Goal: Information Seeking & Learning: Learn about a topic

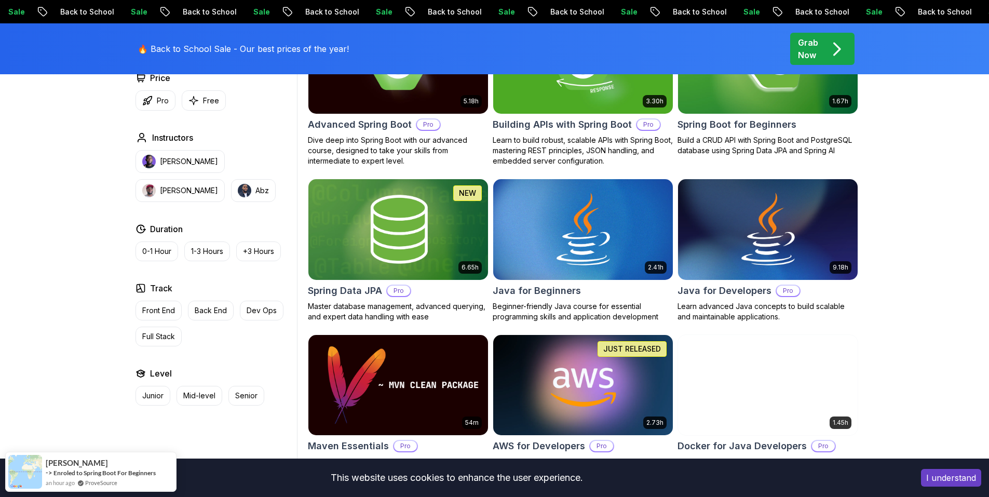
scroll to position [467, 0]
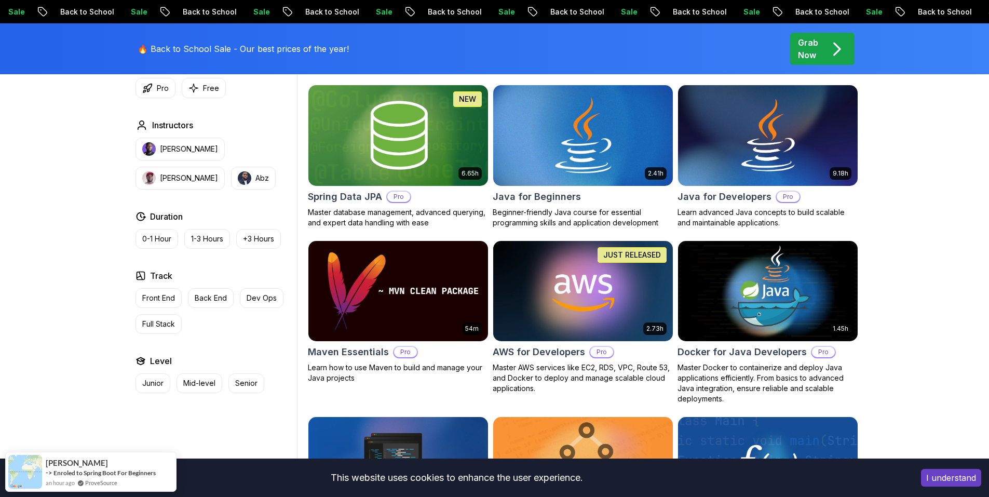
click at [617, 175] on img at bounding box center [583, 135] width 188 height 105
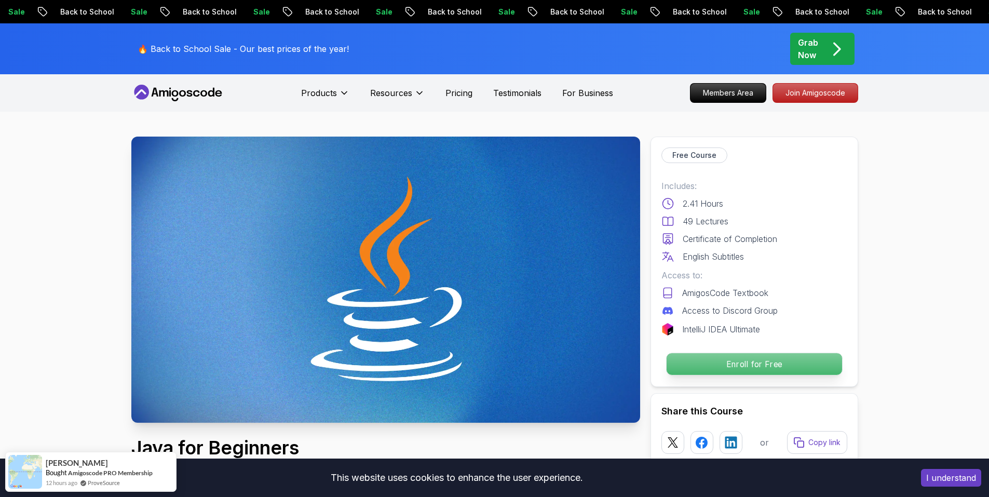
scroll to position [156, 0]
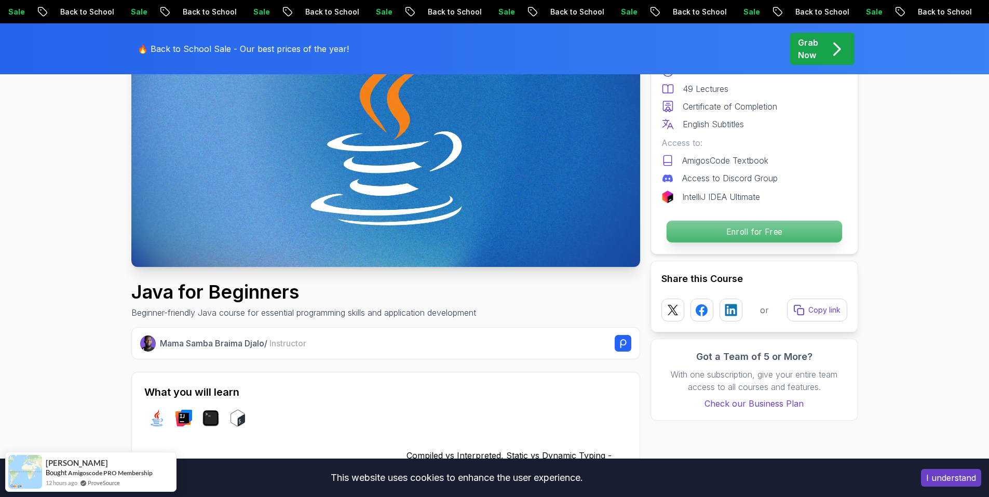
click at [681, 228] on p "Enroll for Free" at bounding box center [753, 232] width 175 height 22
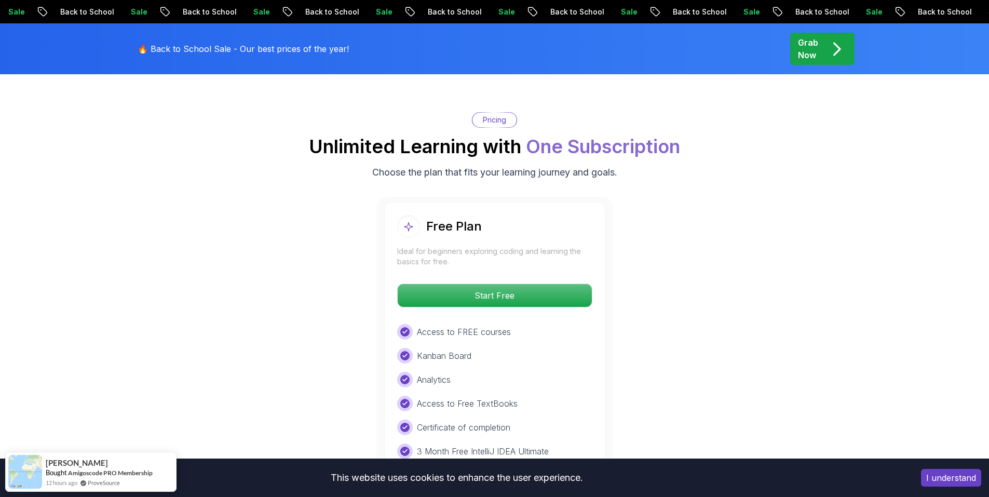
scroll to position [2070, 0]
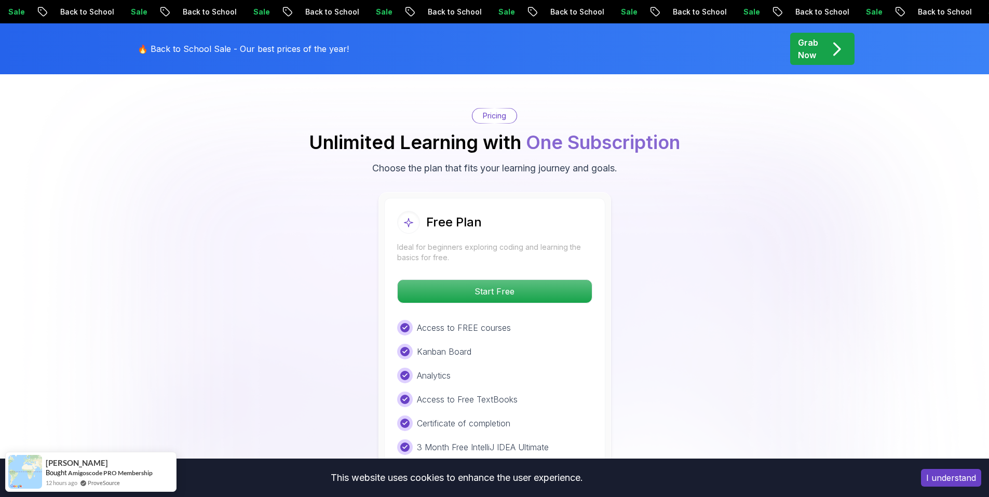
click at [649, 162] on body "Sale Back to School Sale Back to School Sale Back to School Sale Back to School…" at bounding box center [494, 318] width 989 height 4776
click at [579, 280] on p "Start Free" at bounding box center [494, 291] width 184 height 22
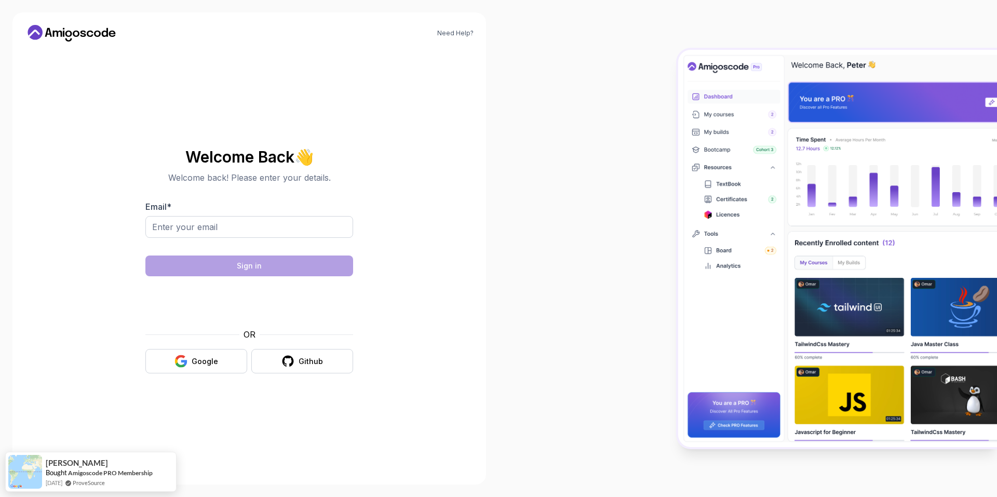
click at [252, 213] on div "Email *" at bounding box center [249, 224] width 208 height 49
click at [250, 224] on input "Email *" at bounding box center [249, 227] width 208 height 22
type input "charan270104@gmail.com"
click at [202, 375] on div "Welcome Back 👋 Welcome back! Please enter your details. Email * charan270104@gm…" at bounding box center [249, 261] width 208 height 246
click at [208, 358] on div "Google" at bounding box center [205, 361] width 26 height 10
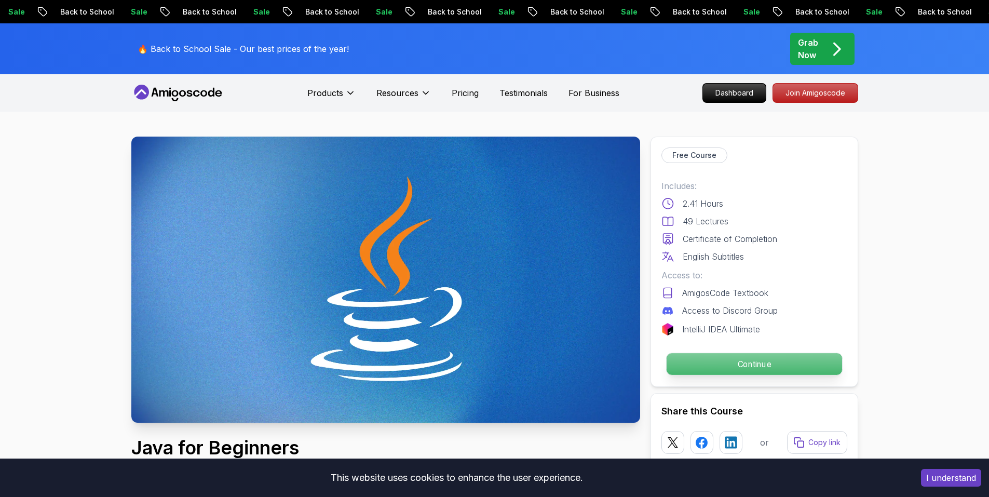
click at [741, 357] on p "Continue" at bounding box center [753, 364] width 175 height 22
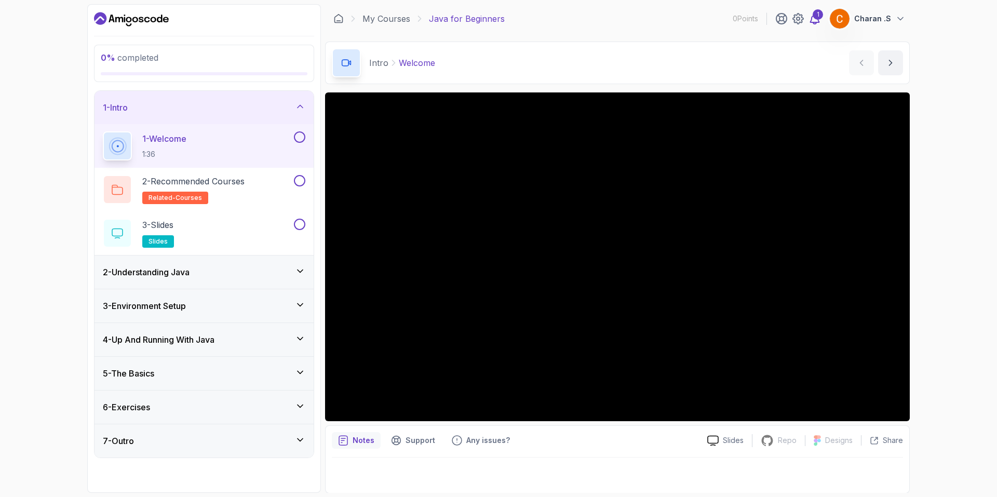
click at [821, 17] on div "1" at bounding box center [817, 14] width 10 height 10
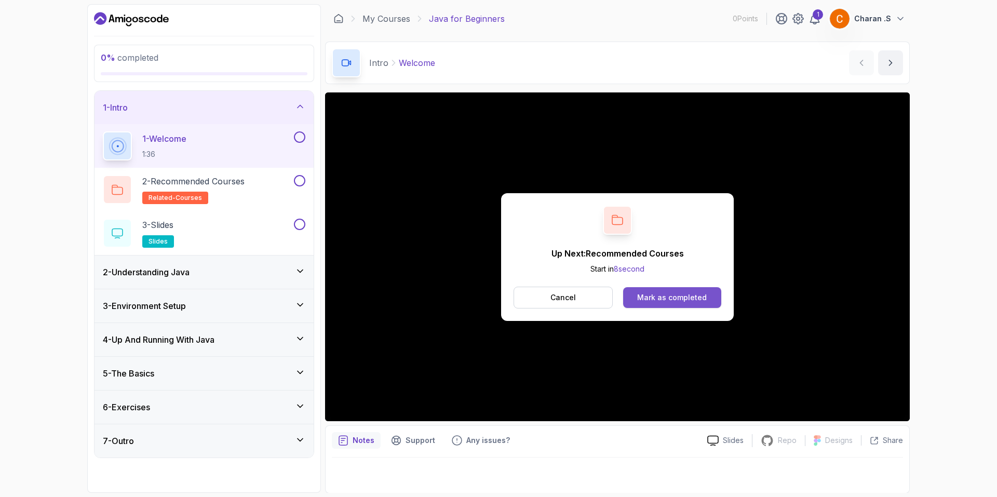
click at [670, 299] on div "Mark as completed" at bounding box center [672, 297] width 70 height 10
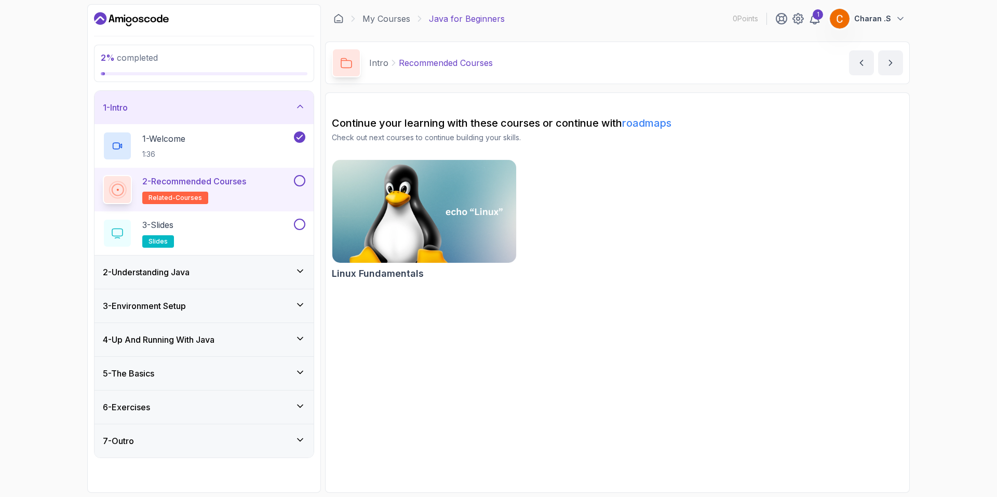
click at [246, 193] on h2 "2 - Recommended Courses related-courses" at bounding box center [194, 189] width 104 height 29
click at [180, 370] on div "5 - The Basics" at bounding box center [204, 373] width 202 height 12
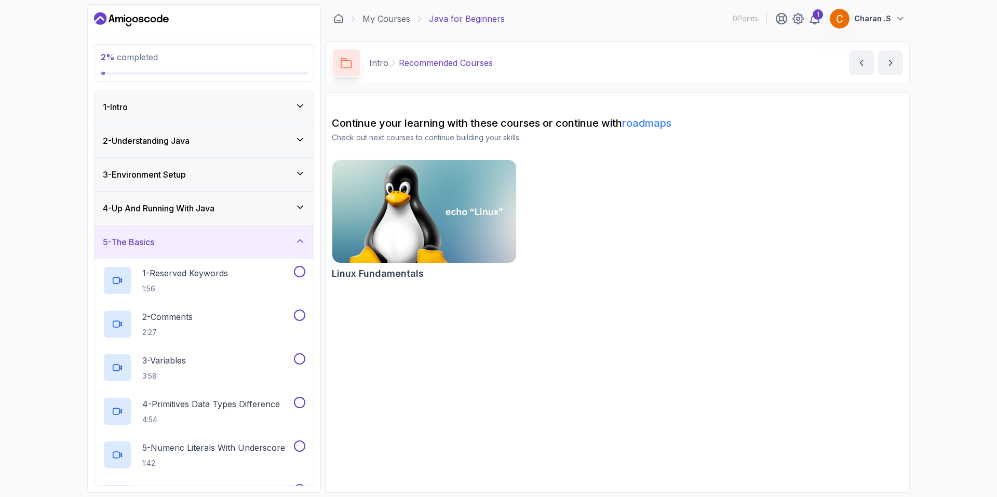
click at [191, 215] on div "4 - Up And Running With Java" at bounding box center [203, 208] width 219 height 33
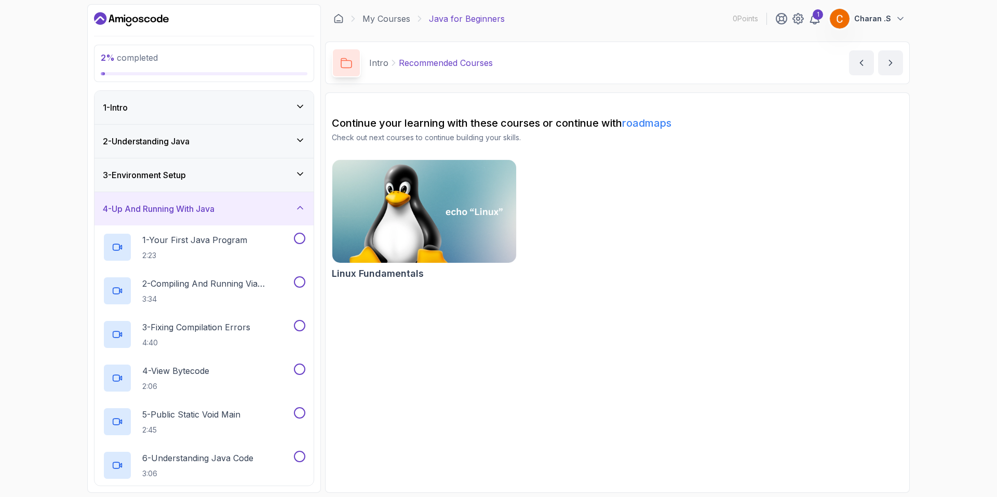
click at [186, 180] on h3 "3 - Environment Setup" at bounding box center [144, 175] width 83 height 12
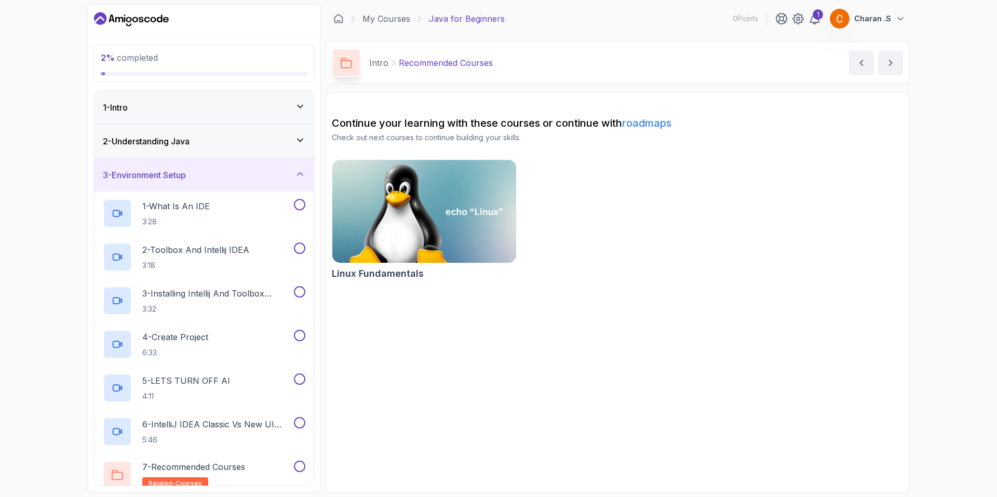
click at [185, 155] on div "2 - Understanding Java" at bounding box center [203, 141] width 219 height 33
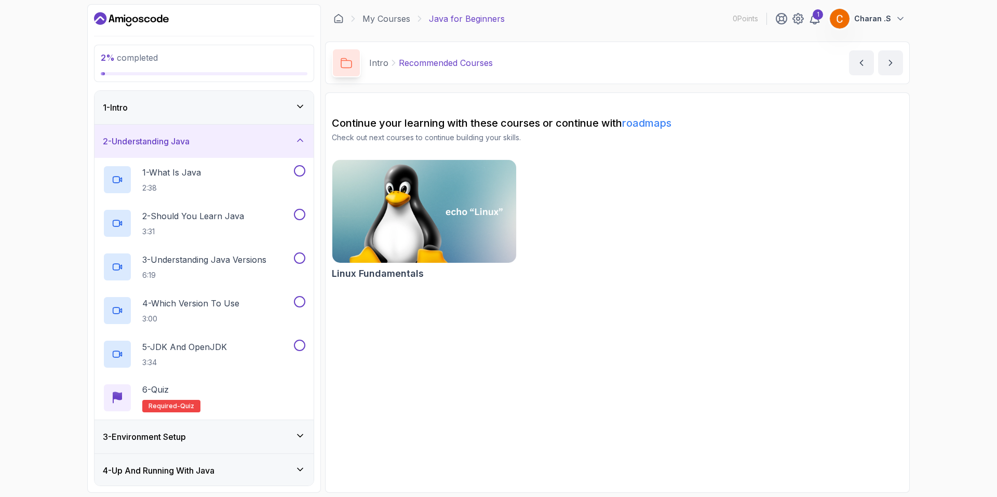
click at [192, 121] on div "1 - Intro" at bounding box center [203, 107] width 219 height 33
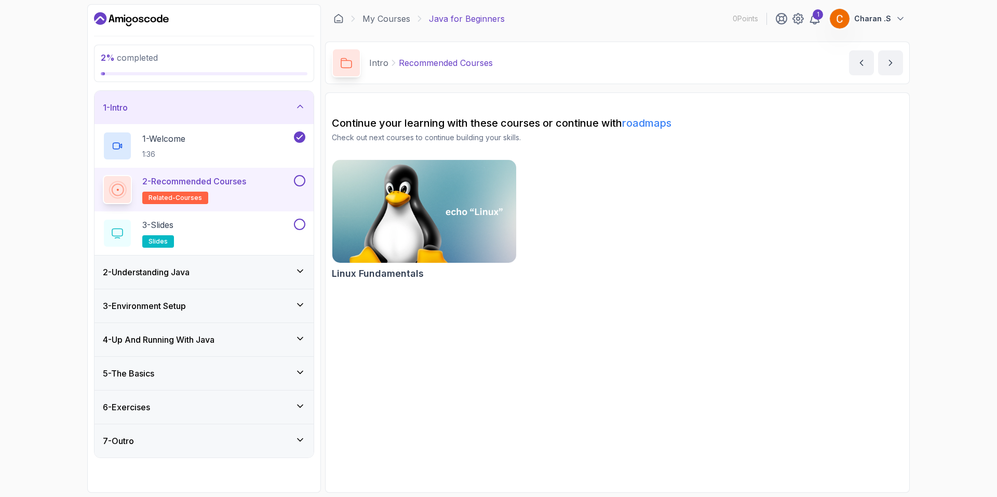
click at [235, 201] on h2 "2 - Recommended Courses related-courses" at bounding box center [194, 189] width 104 height 29
click at [245, 198] on h2 "2 - Recommended Courses related-courses" at bounding box center [194, 189] width 104 height 29
click at [399, 206] on img at bounding box center [424, 211] width 193 height 108
click at [162, 140] on p "1 - Welcome" at bounding box center [163, 138] width 43 height 12
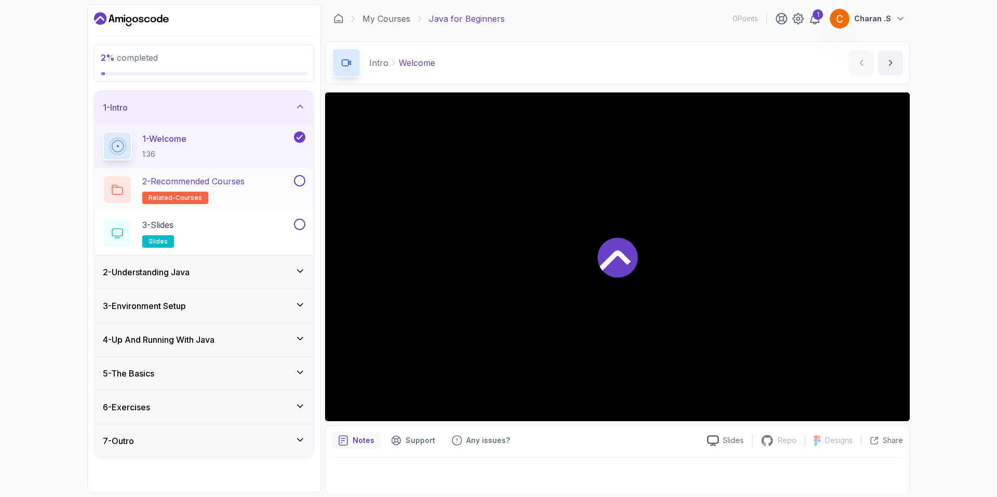
click at [193, 194] on span "related-courses" at bounding box center [174, 198] width 53 height 8
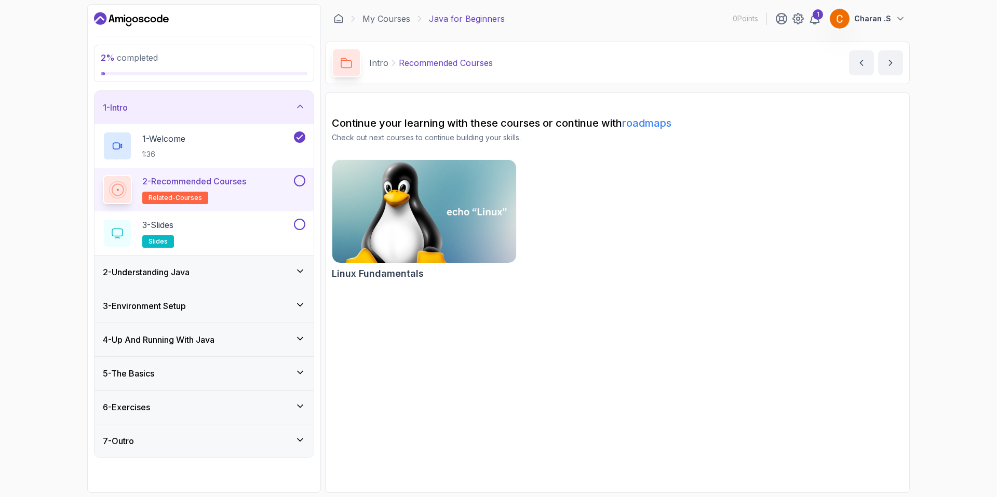
click at [438, 205] on img at bounding box center [424, 211] width 193 height 108
drag, startPoint x: 236, startPoint y: 189, endPoint x: 194, endPoint y: 238, distance: 64.0
click at [194, 238] on div "3 - Slides slides" at bounding box center [197, 233] width 189 height 29
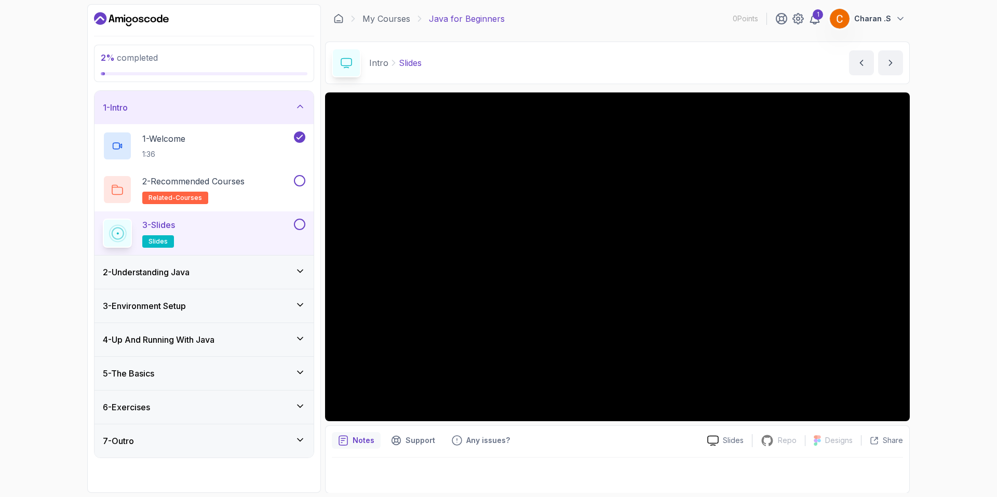
drag, startPoint x: 311, startPoint y: 0, endPoint x: 0, endPoint y: 130, distance: 337.7
click at [0, 130] on div "2 % completed 1 - Intro 1 - Welcome 1:36 2 - Recommended Courses related-course…" at bounding box center [498, 248] width 997 height 497
click at [267, 279] on div "2 - Understanding Java" at bounding box center [203, 271] width 219 height 33
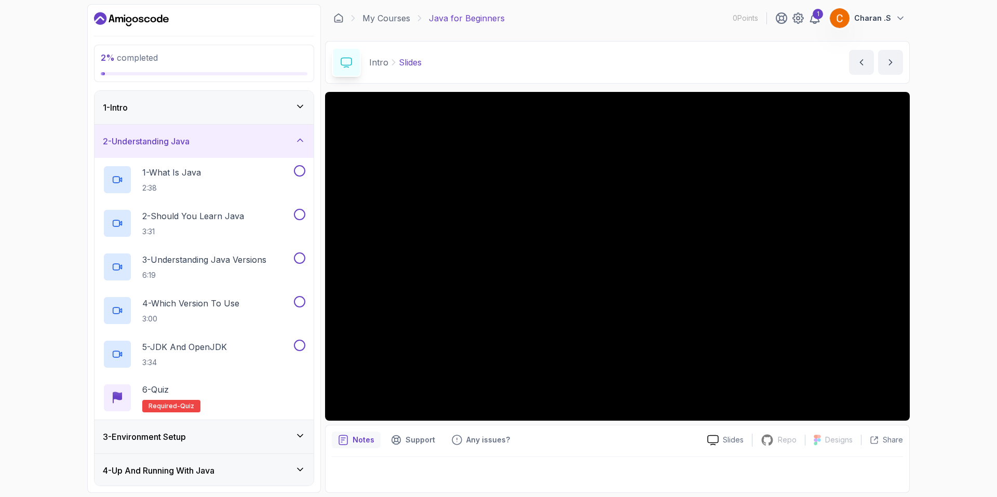
click at [216, 110] on div "1 - Intro" at bounding box center [204, 107] width 202 height 12
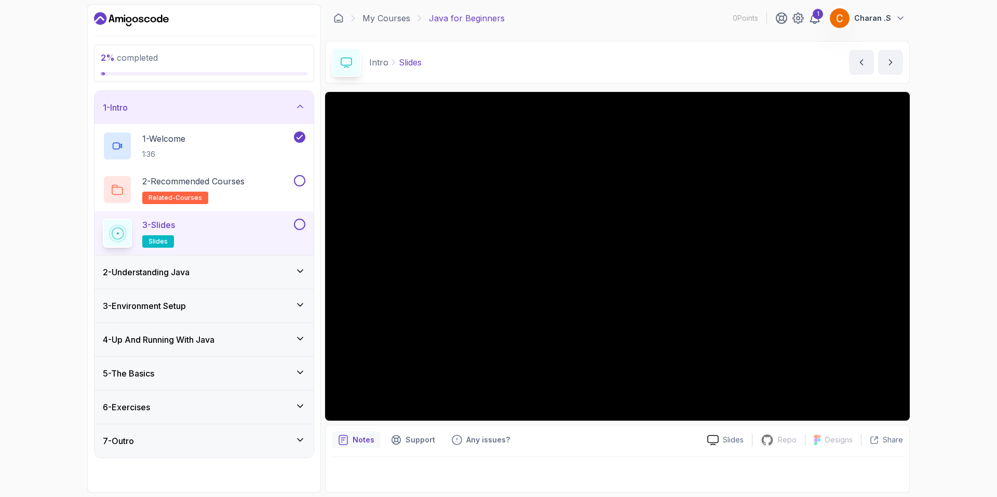
click at [293, 223] on div at bounding box center [298, 224] width 13 height 11
click at [888, 67] on div "Slides by nelson" at bounding box center [876, 62] width 54 height 25
click at [888, 67] on button "next content" at bounding box center [890, 62] width 25 height 25
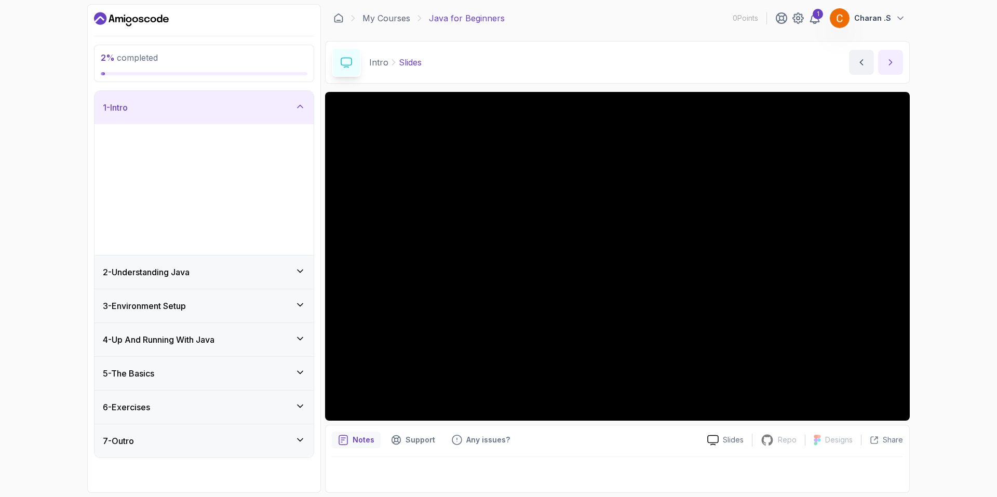
click at [888, 67] on button "next content" at bounding box center [890, 62] width 25 height 25
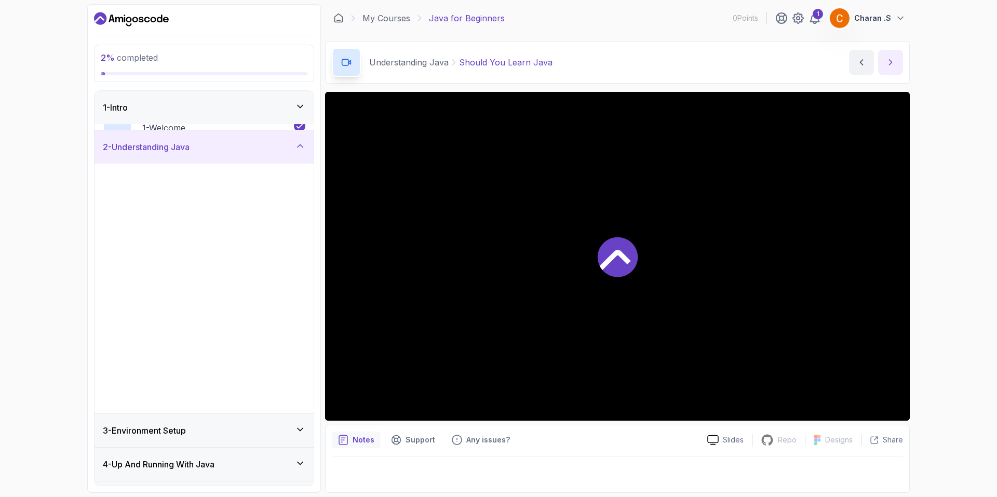
click at [888, 67] on button "next content" at bounding box center [890, 62] width 25 height 25
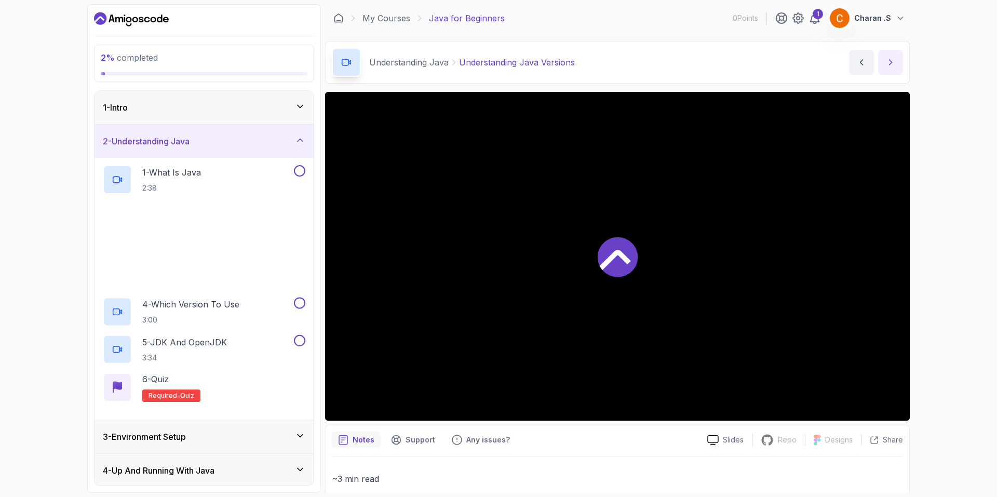
click at [888, 67] on button "next content" at bounding box center [890, 62] width 25 height 25
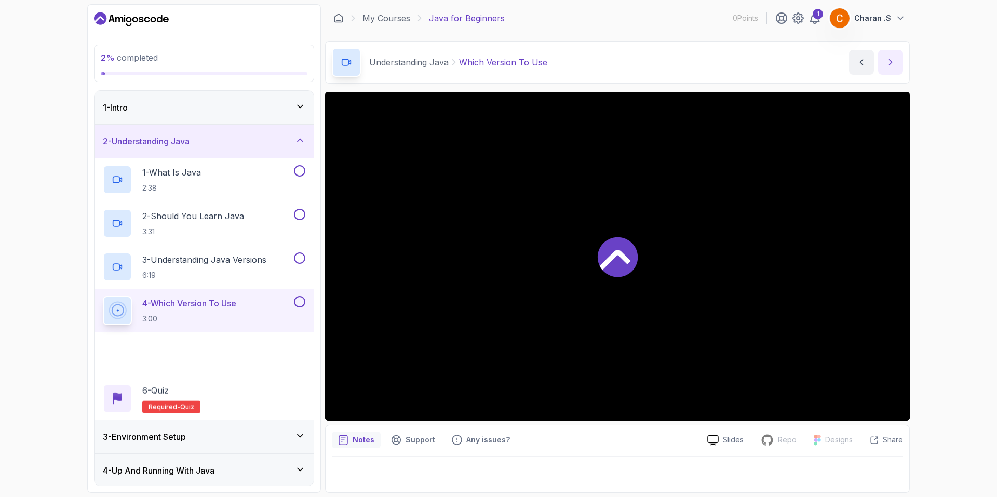
click at [888, 67] on button "next content" at bounding box center [890, 62] width 25 height 25
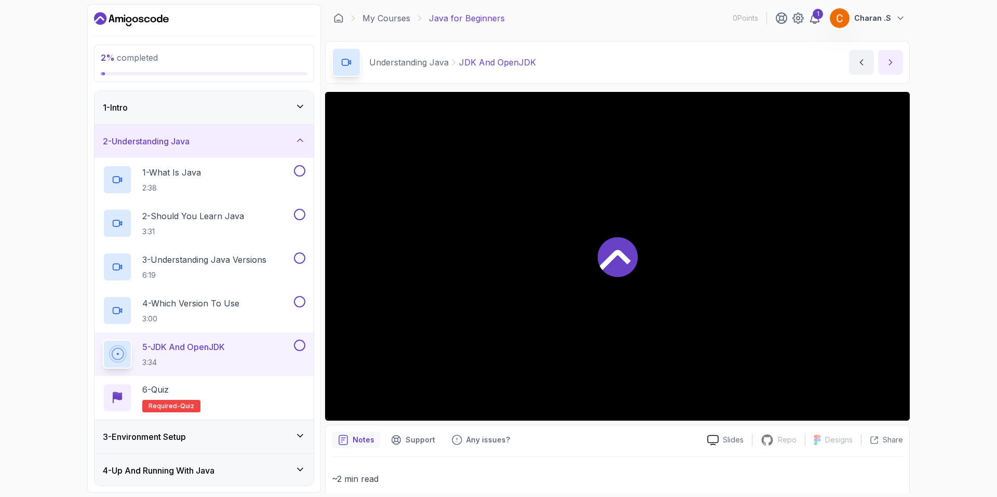
click at [888, 67] on button "next content" at bounding box center [890, 62] width 25 height 25
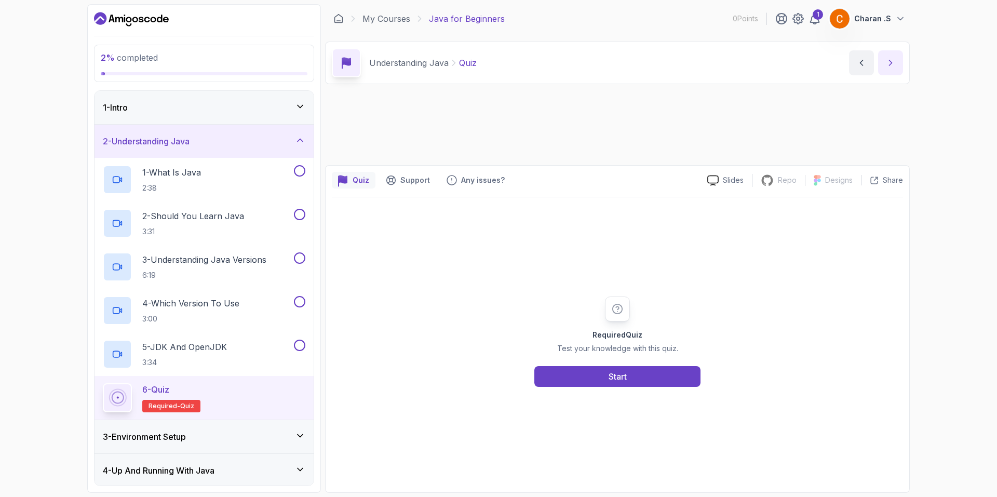
click at [888, 69] on button "next content" at bounding box center [890, 62] width 25 height 25
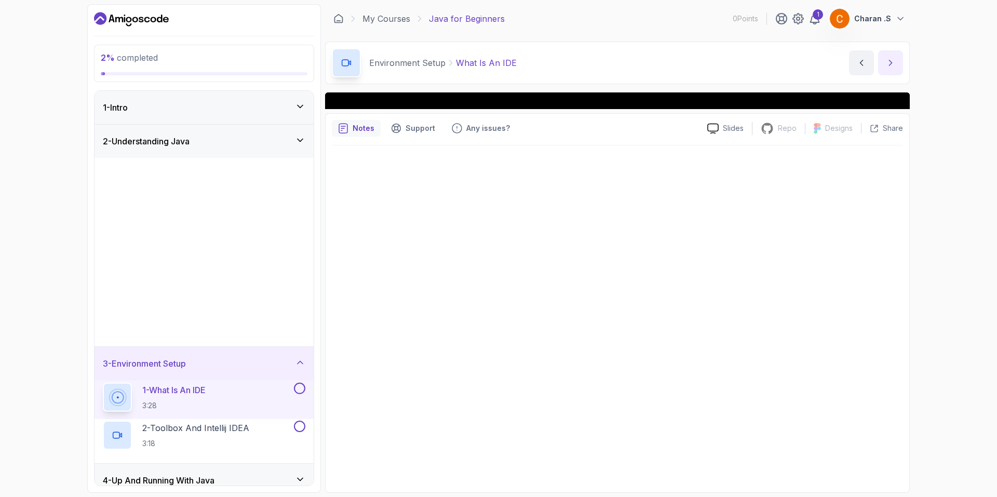
click at [887, 69] on button "next content" at bounding box center [890, 62] width 25 height 25
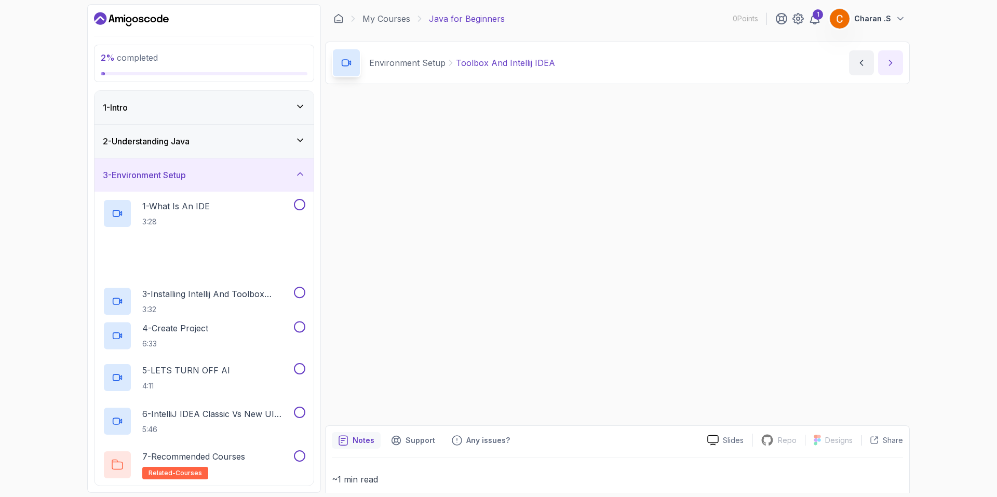
click at [887, 69] on button "next content" at bounding box center [890, 62] width 25 height 25
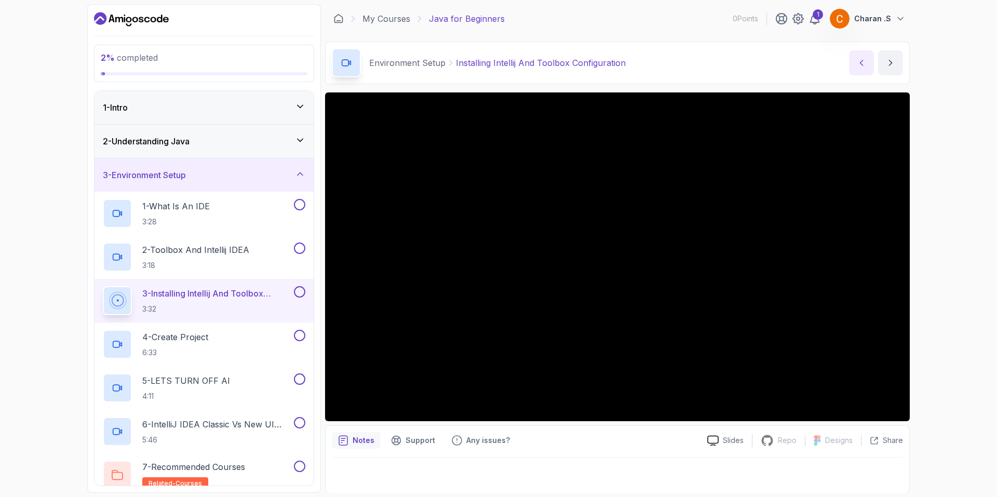
click at [857, 67] on icon "previous content" at bounding box center [861, 63] width 10 height 10
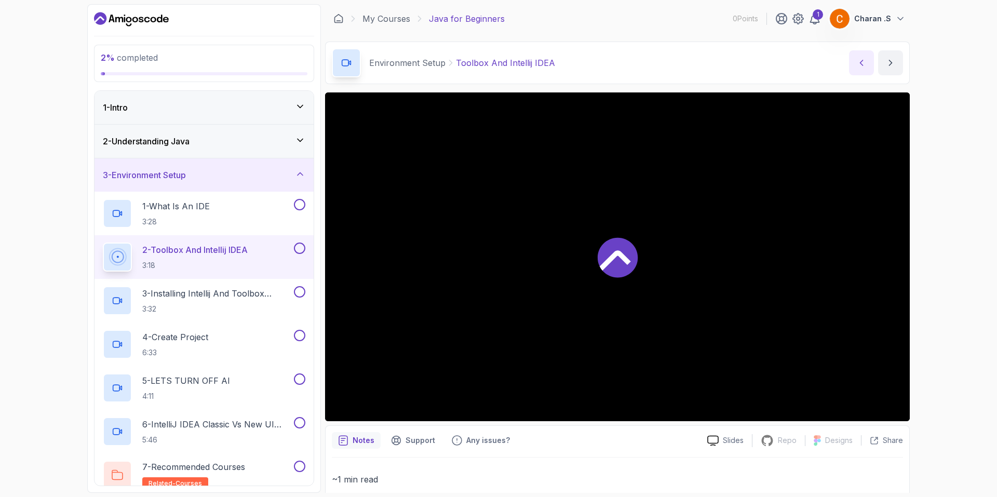
click at [857, 67] on icon "previous content" at bounding box center [861, 63] width 10 height 10
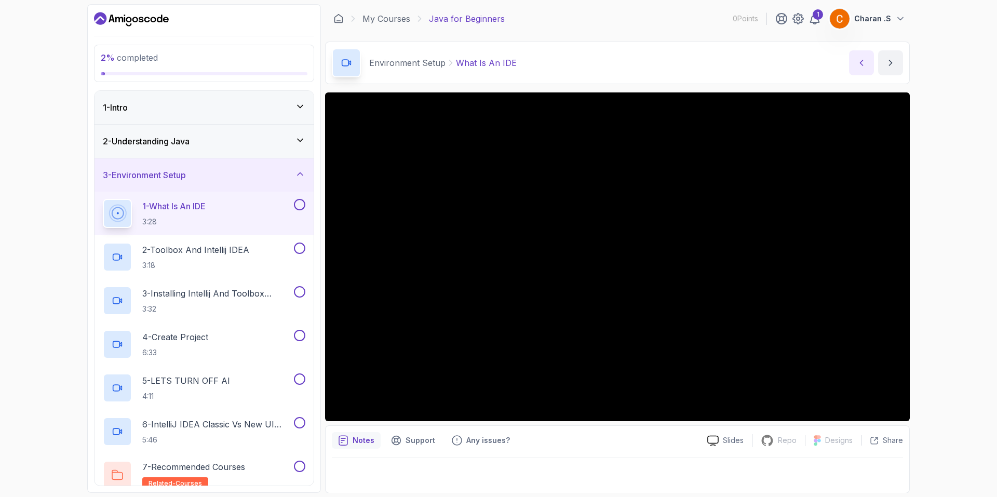
click at [857, 66] on icon "previous content" at bounding box center [861, 63] width 10 height 10
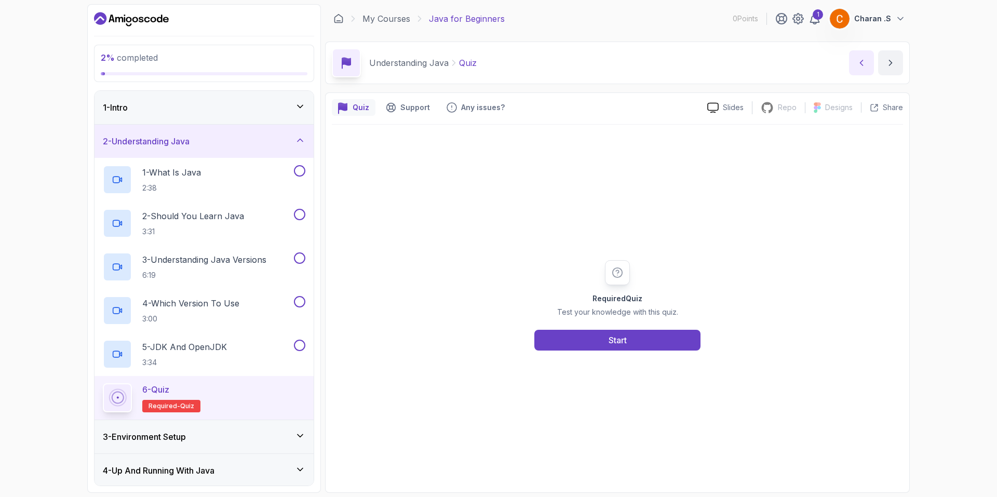
click at [857, 66] on icon "previous content" at bounding box center [861, 63] width 10 height 10
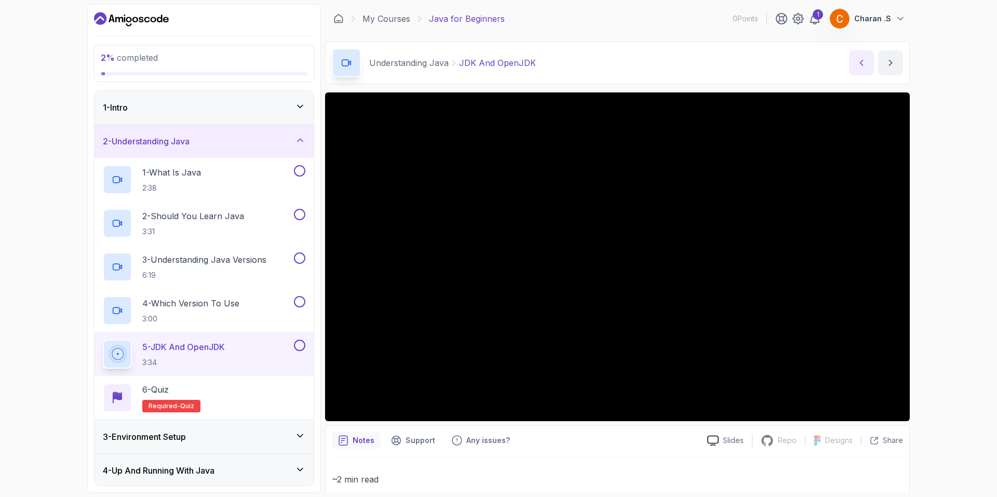
click at [857, 66] on icon "previous content" at bounding box center [861, 63] width 10 height 10
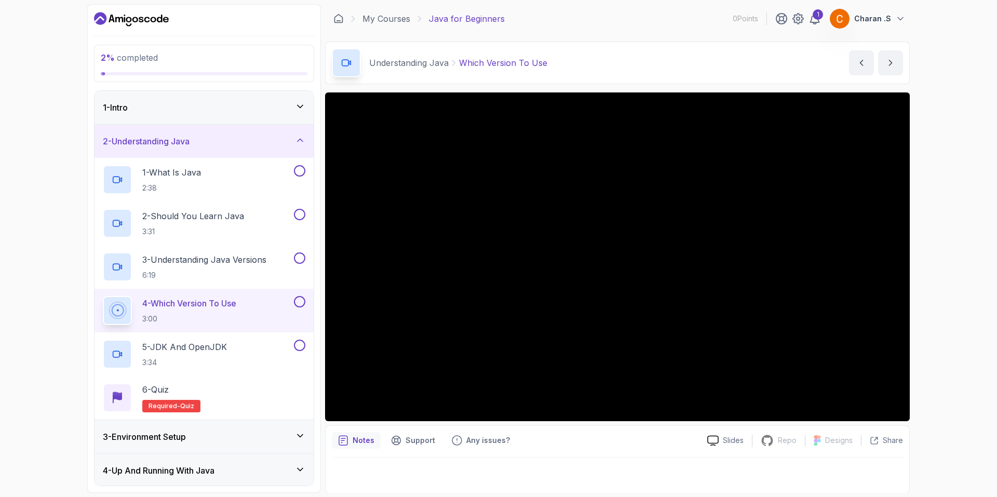
drag, startPoint x: 238, startPoint y: 118, endPoint x: 188, endPoint y: 112, distance: 49.7
click at [187, 113] on div "1 - Intro" at bounding box center [204, 107] width 202 height 12
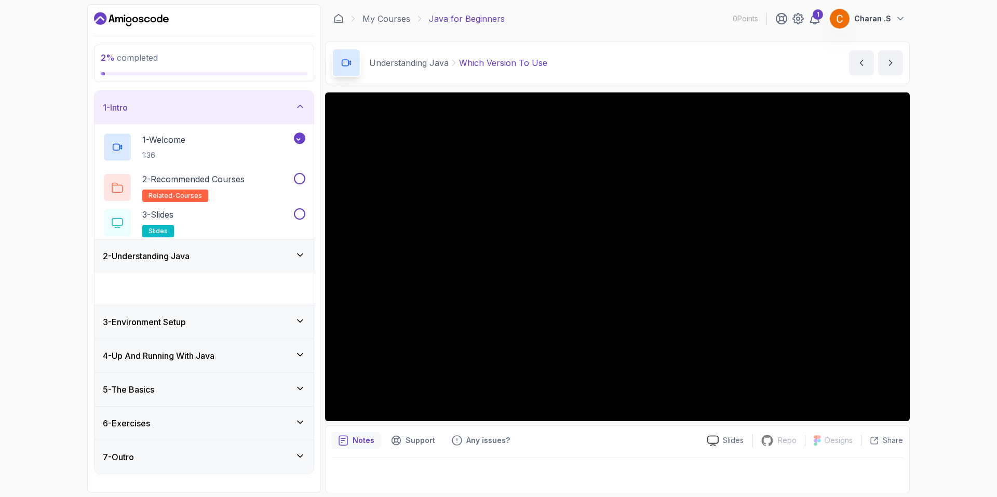
click at [188, 112] on div "1 - Intro" at bounding box center [204, 107] width 202 height 12
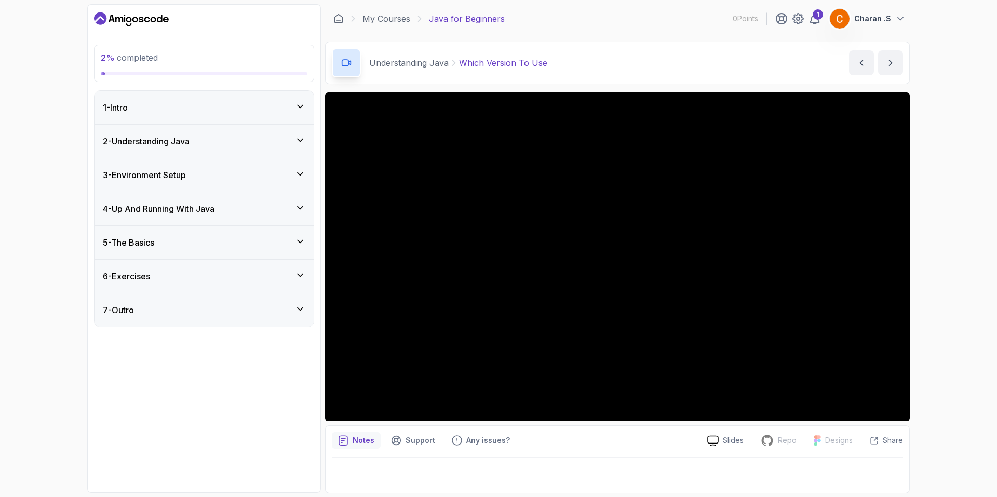
click at [197, 111] on div "1 - Intro" at bounding box center [204, 107] width 202 height 12
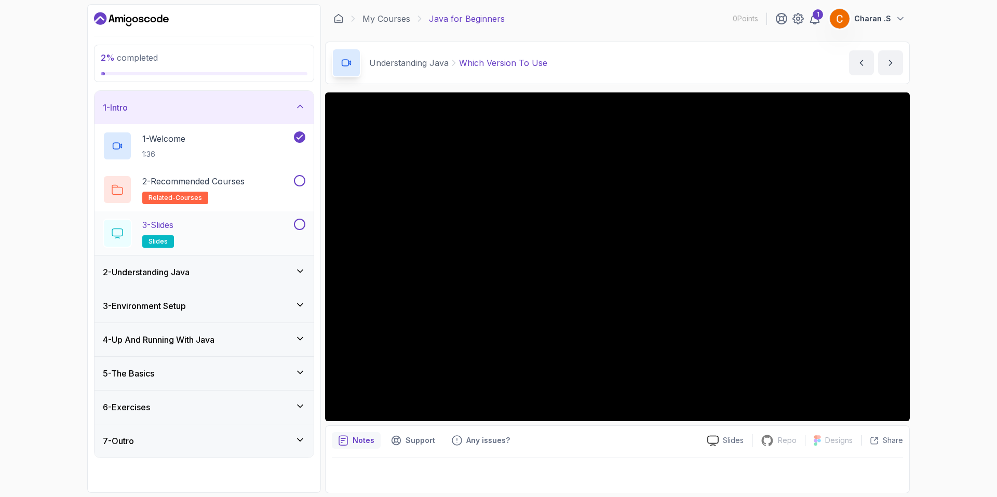
click at [173, 228] on p "3 - Slides" at bounding box center [157, 225] width 31 height 12
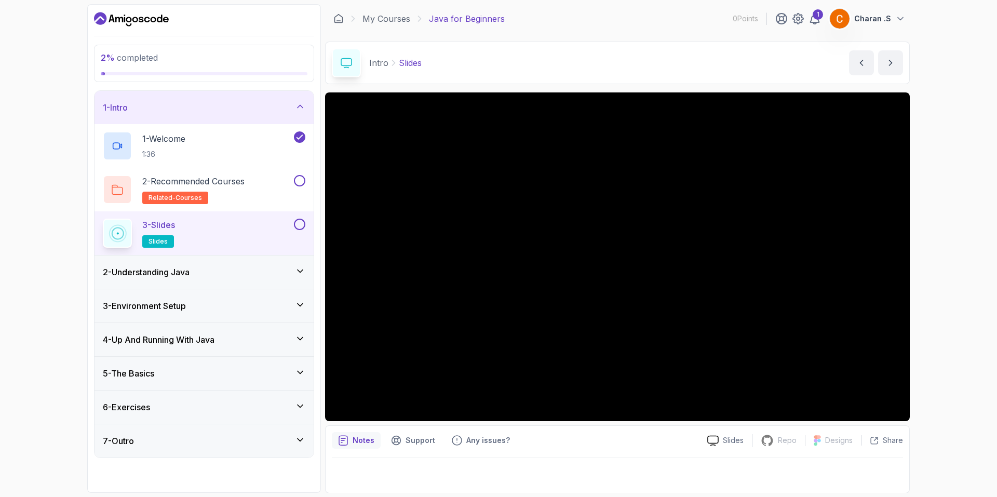
click at [890, 47] on div "Intro Slides Slides by nelson" at bounding box center [617, 63] width 585 height 43
click at [296, 227] on button at bounding box center [299, 224] width 11 height 11
click at [296, 184] on button at bounding box center [299, 180] width 11 height 11
click at [263, 196] on div "2 - Recommended Courses related-courses" at bounding box center [197, 189] width 189 height 29
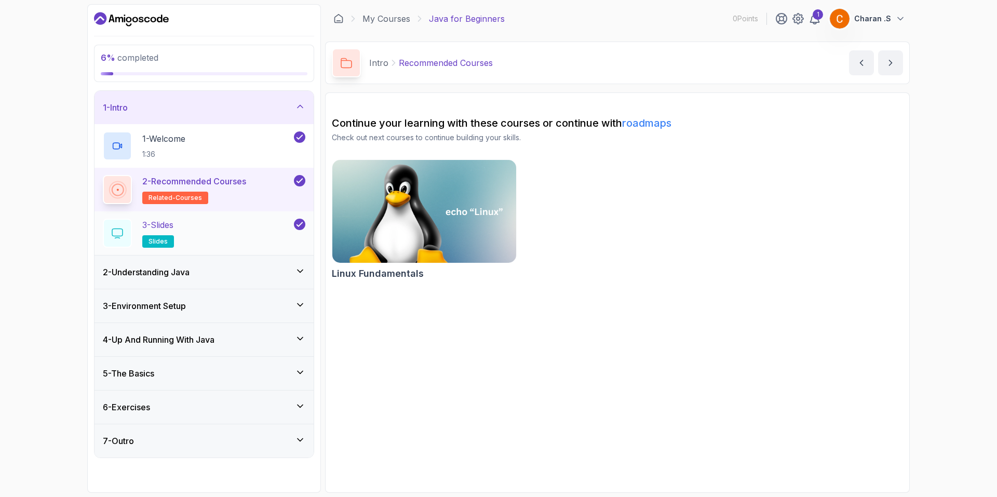
click at [278, 242] on div "3 - Slides slides" at bounding box center [197, 233] width 189 height 29
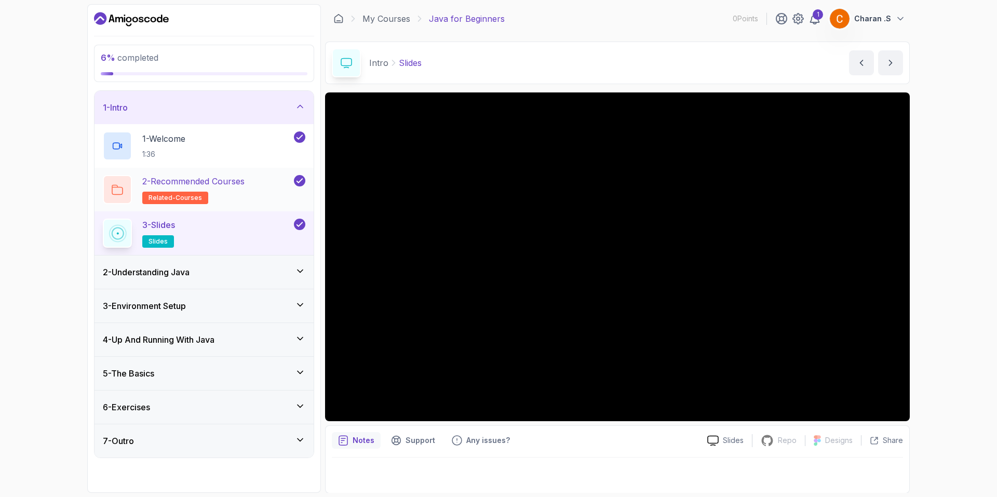
click at [265, 195] on div "2 - Recommended Courses related-courses" at bounding box center [197, 189] width 189 height 29
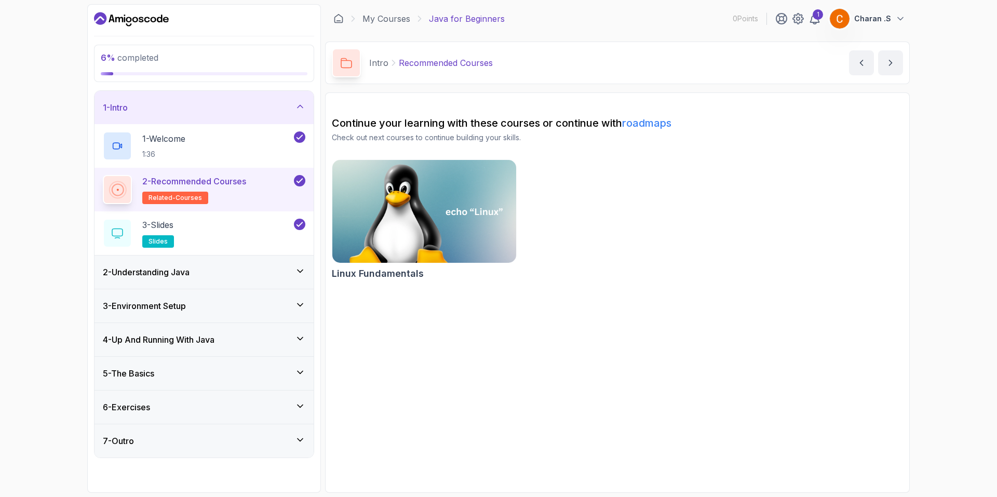
click at [231, 275] on div "2 - Understanding Java" at bounding box center [204, 272] width 202 height 12
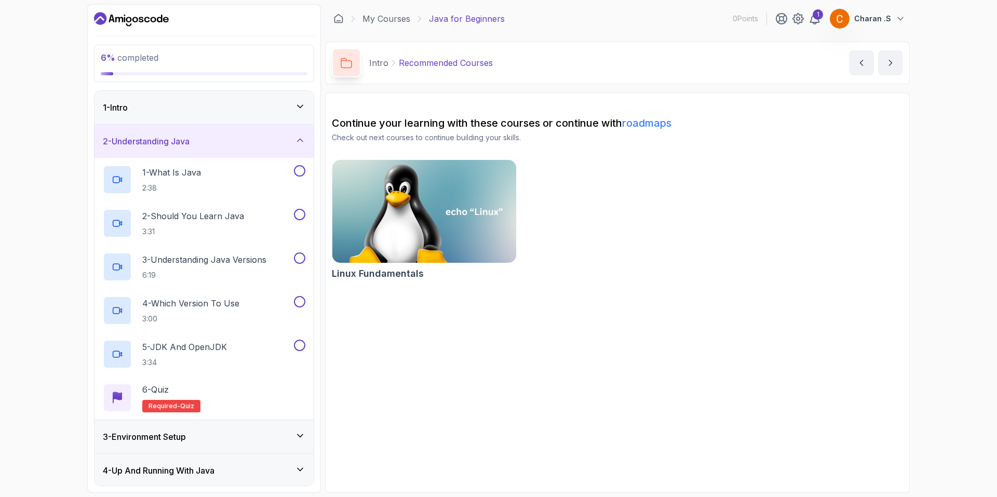
click at [252, 145] on div "2 - Understanding Java" at bounding box center [204, 141] width 202 height 12
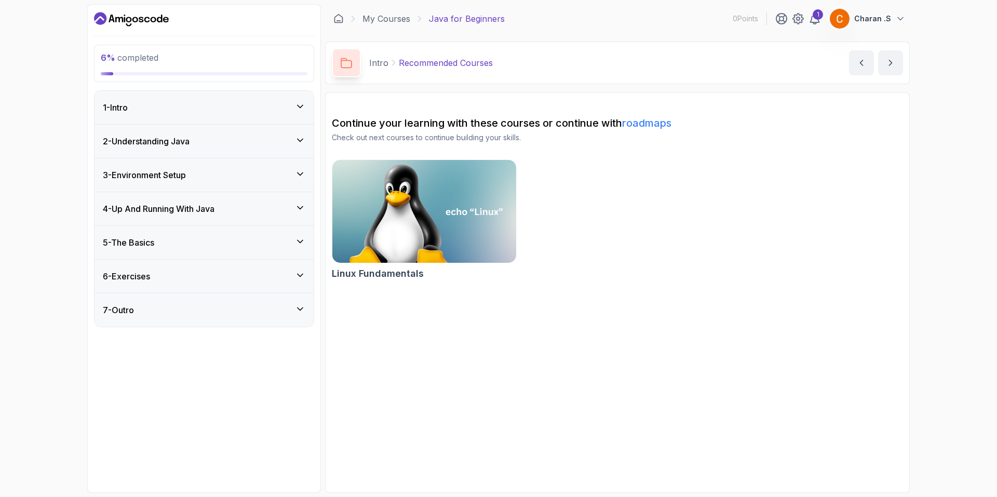
click at [251, 146] on div "2 - Understanding Java" at bounding box center [204, 141] width 202 height 12
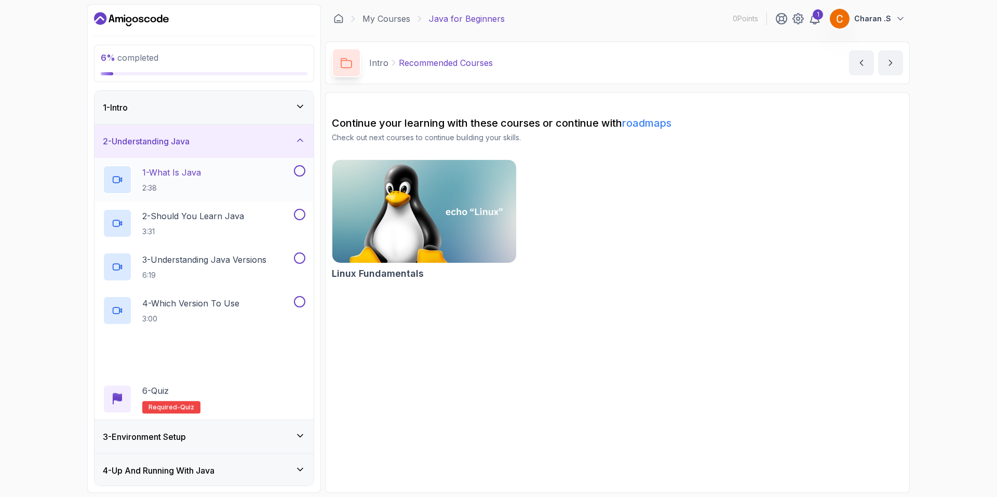
click at [228, 172] on div "1 - What Is Java 2:38" at bounding box center [197, 179] width 189 height 29
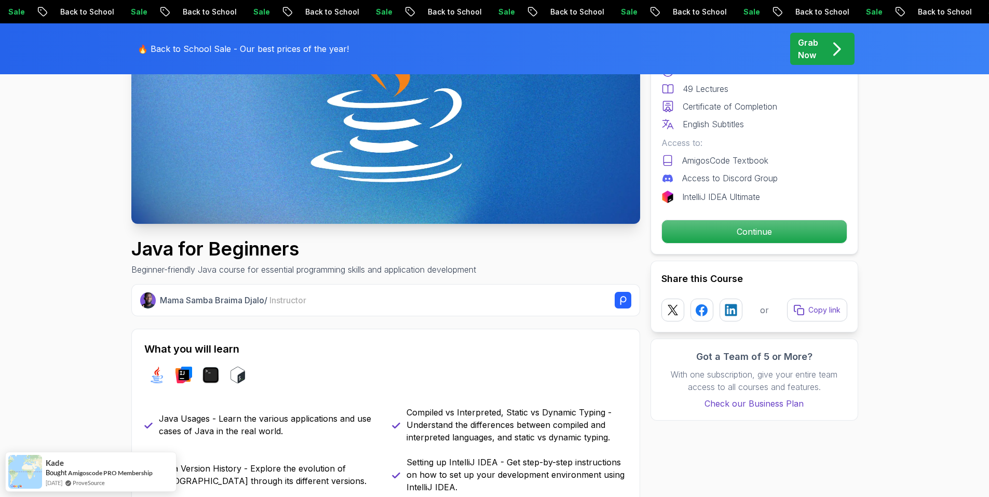
scroll to position [208, 0]
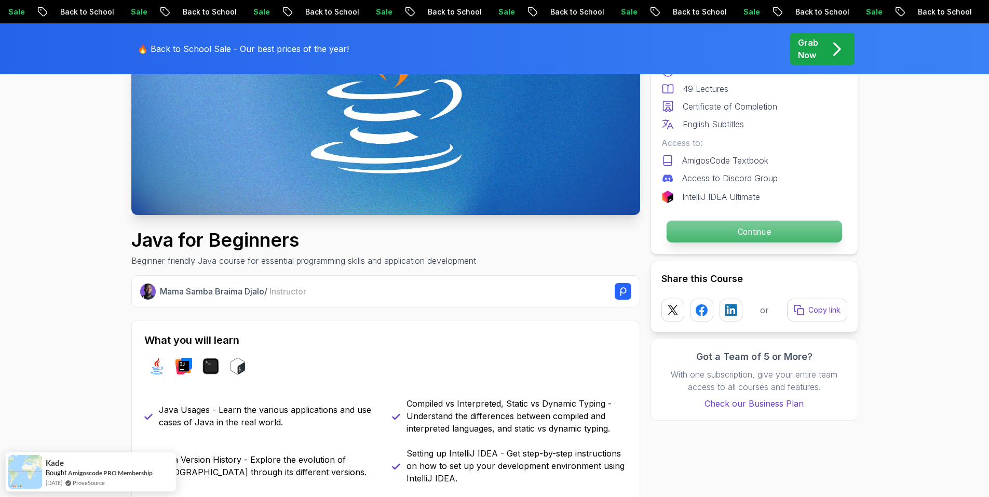
click at [728, 234] on p "Continue" at bounding box center [753, 232] width 175 height 22
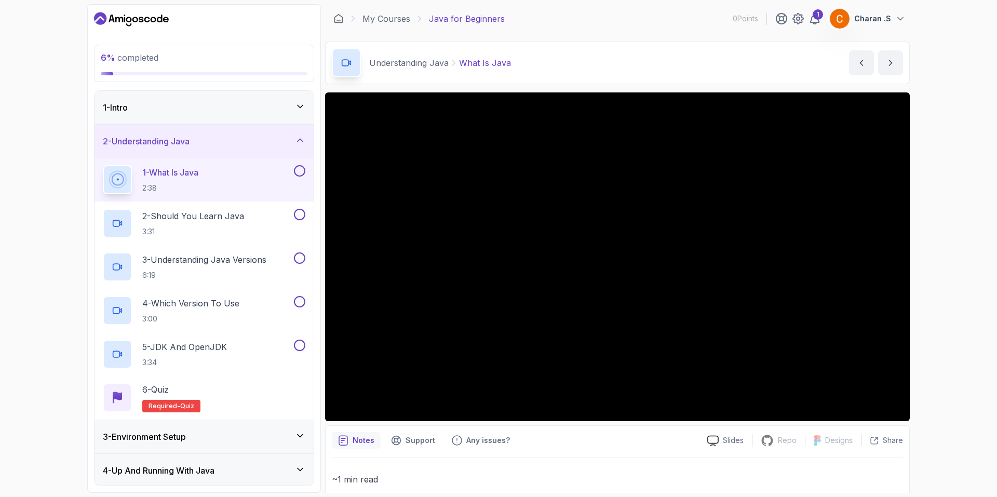
click at [300, 171] on button at bounding box center [299, 170] width 11 height 11
click at [213, 222] on h2 "2 - Should You Learn Java 3:31" at bounding box center [193, 223] width 102 height 27
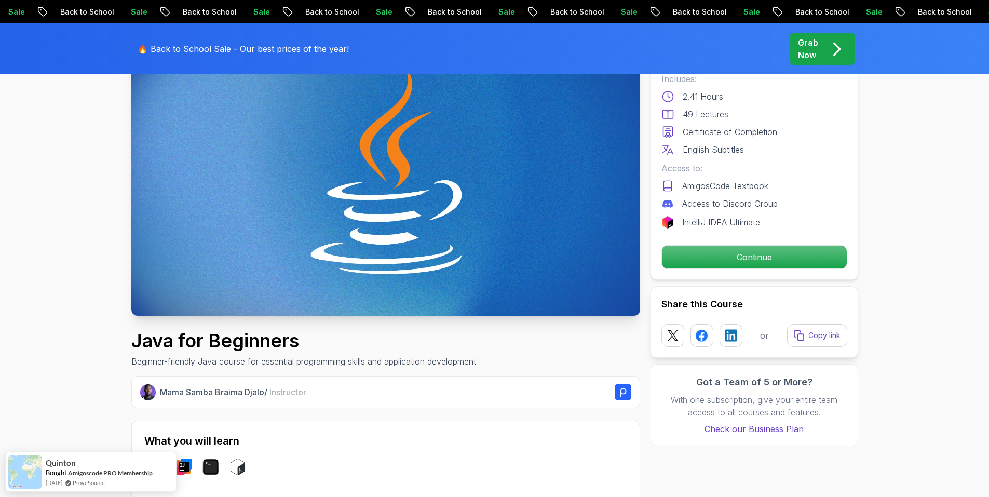
scroll to position [104, 0]
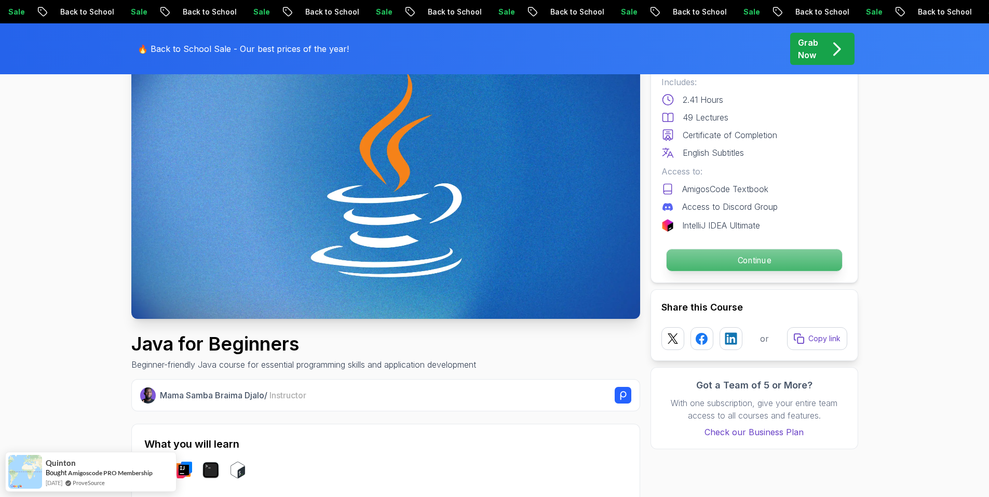
click at [736, 267] on p "Continue" at bounding box center [753, 260] width 175 height 22
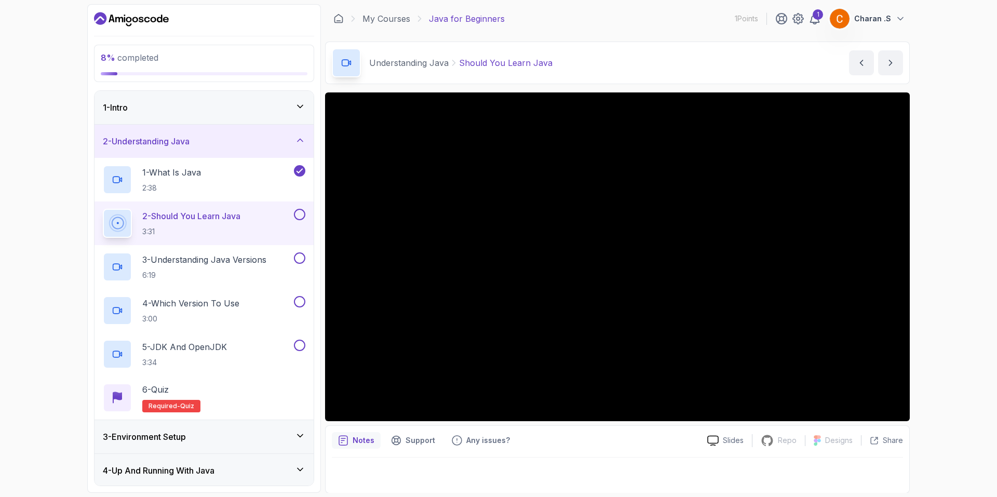
click at [303, 216] on button at bounding box center [299, 214] width 11 height 11
click at [276, 267] on div "3 - Understanding Java Versions 6:19" at bounding box center [197, 266] width 189 height 29
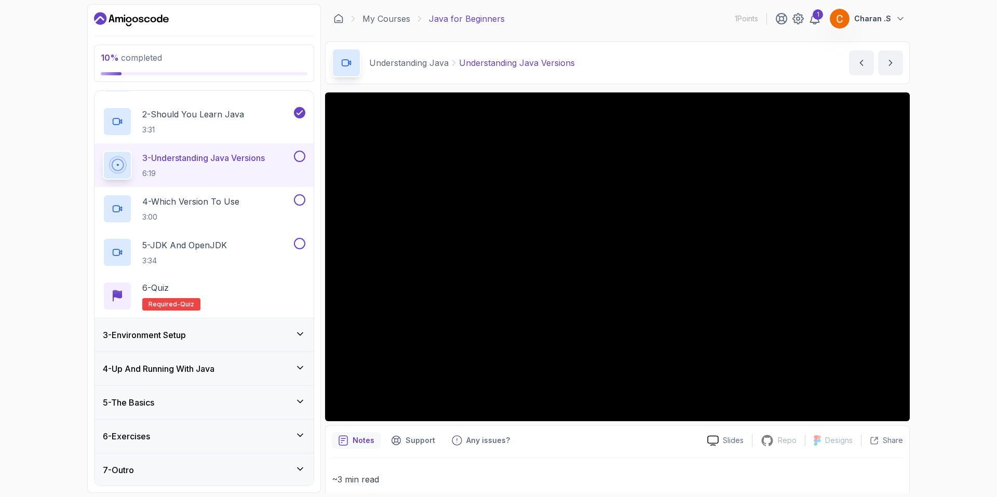
scroll to position [103, 0]
click at [228, 333] on div "3 - Environment Setup" at bounding box center [204, 334] width 202 height 12
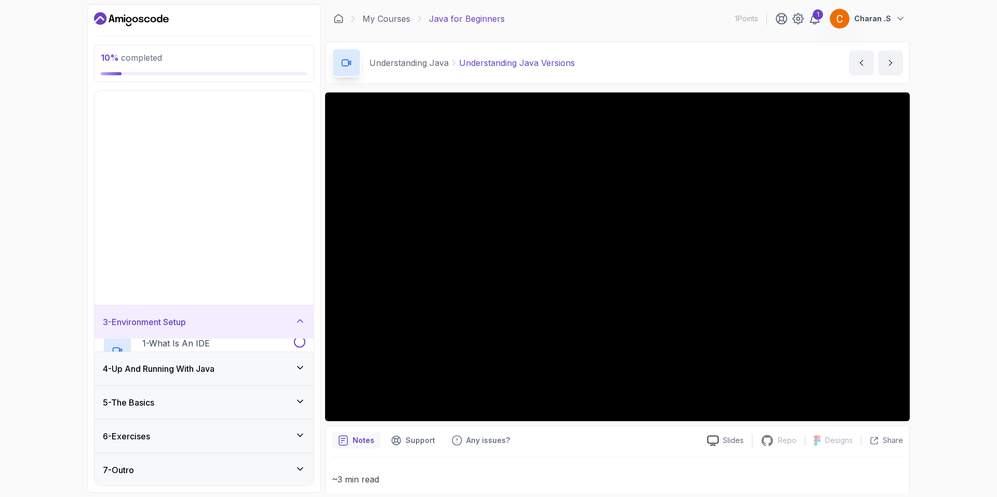
scroll to position [0, 0]
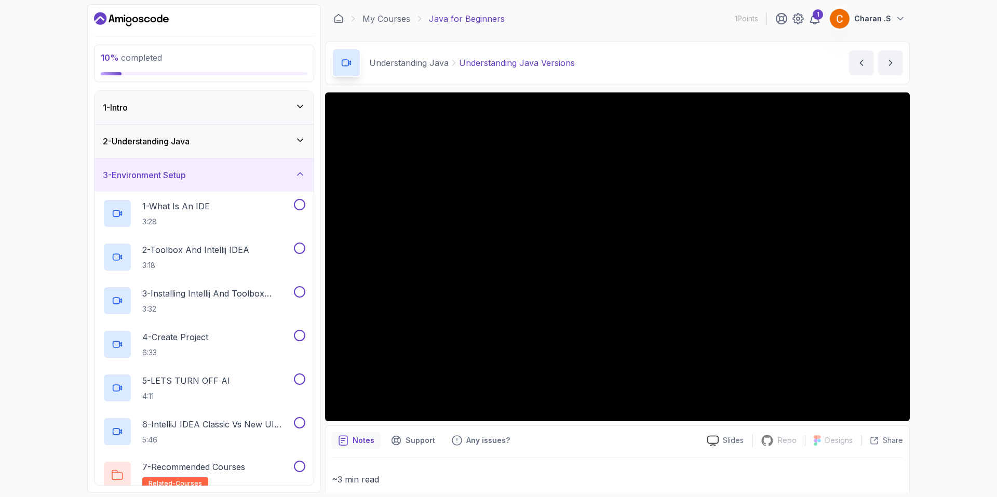
click at [259, 151] on div "2 - Understanding Java" at bounding box center [203, 141] width 219 height 33
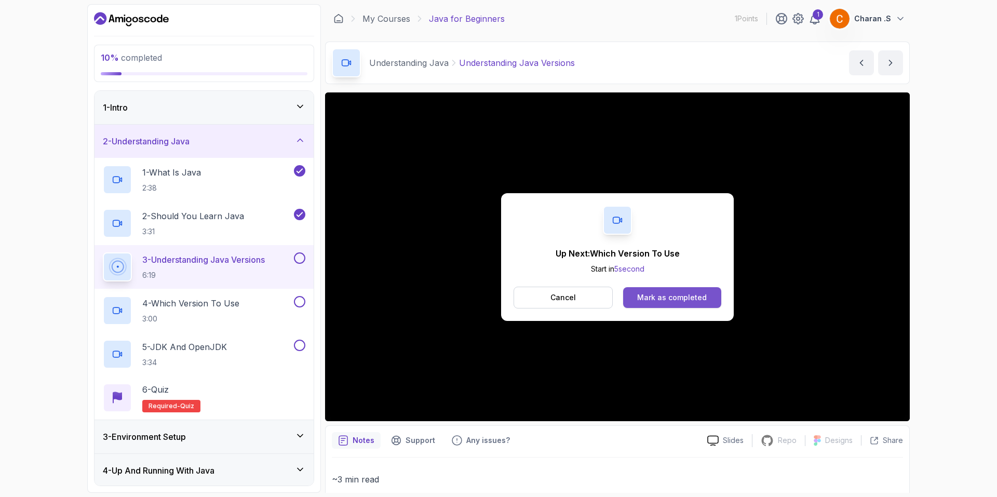
click at [647, 294] on div "Mark as completed" at bounding box center [672, 297] width 70 height 10
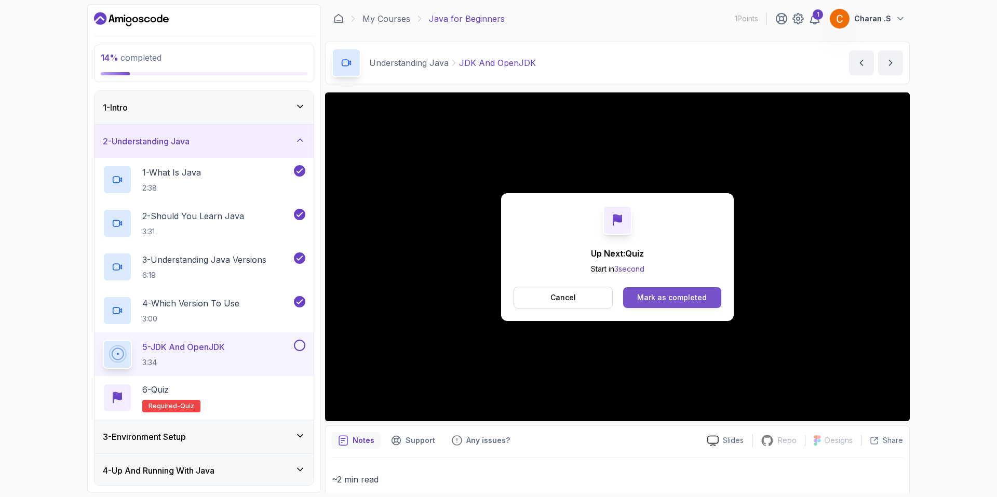
click at [673, 297] on div "Mark as completed" at bounding box center [672, 297] width 70 height 10
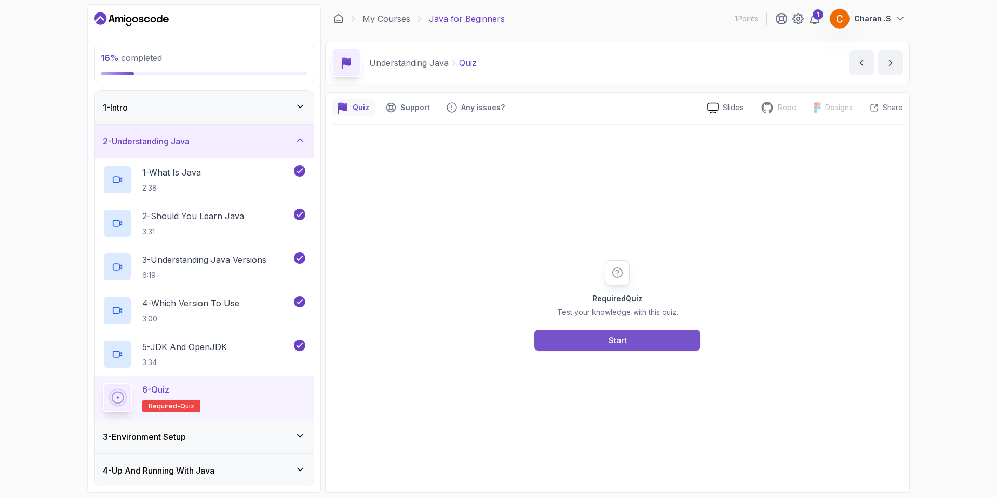
click at [631, 338] on button "Start" at bounding box center [617, 340] width 166 height 21
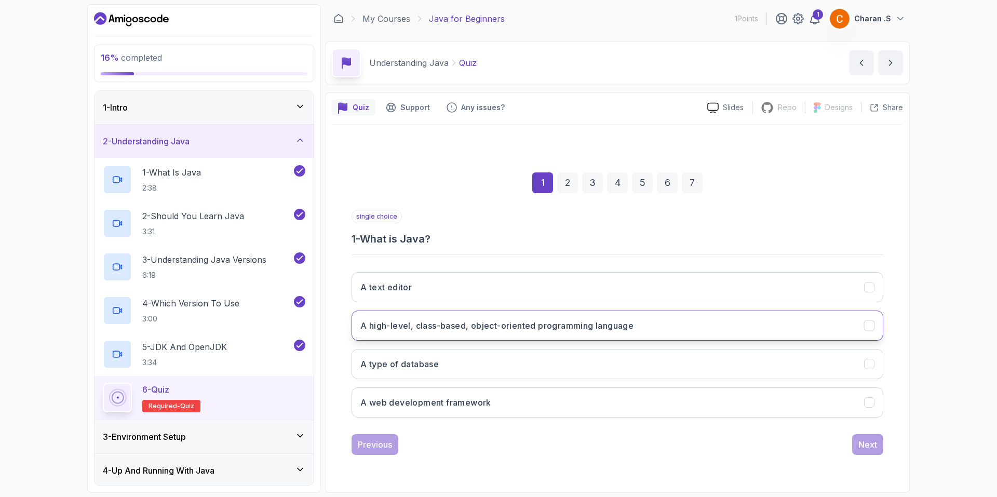
click at [439, 324] on h3 "A high-level, class-based, object-oriented programming language" at bounding box center [496, 325] width 273 height 12
click at [872, 444] on div "Next" at bounding box center [867, 444] width 19 height 12
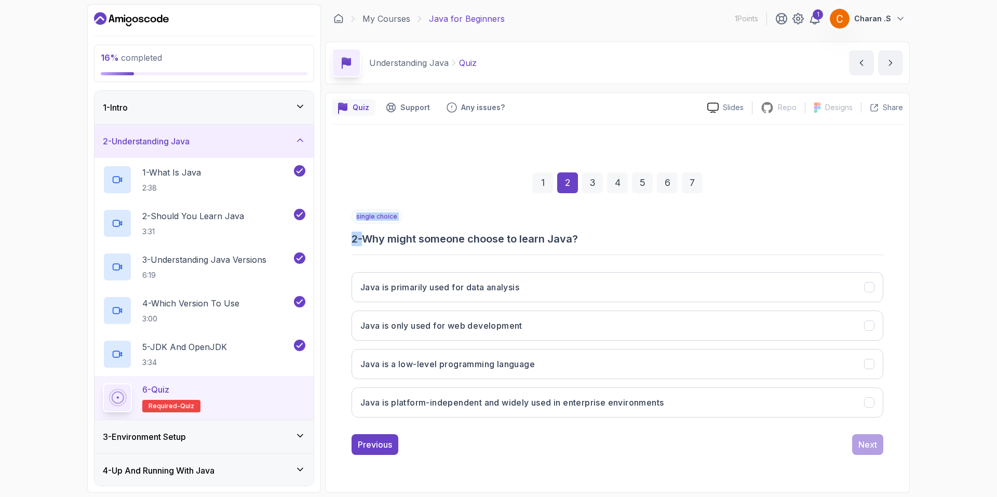
drag, startPoint x: 370, startPoint y: 239, endPoint x: 602, endPoint y: 247, distance: 232.7
click at [602, 247] on div "single choice 2 - Why might someone choose to learn Java? Java is primarily use…" at bounding box center [617, 318] width 532 height 216
click at [606, 246] on h3 "2 - Why might someone choose to learn Java?" at bounding box center [617, 239] width 532 height 15
click at [464, 404] on h3 "Java is platform-independent and widely used in enterprise environments" at bounding box center [511, 402] width 303 height 12
drag, startPoint x: 849, startPoint y: 439, endPoint x: 855, endPoint y: 439, distance: 5.7
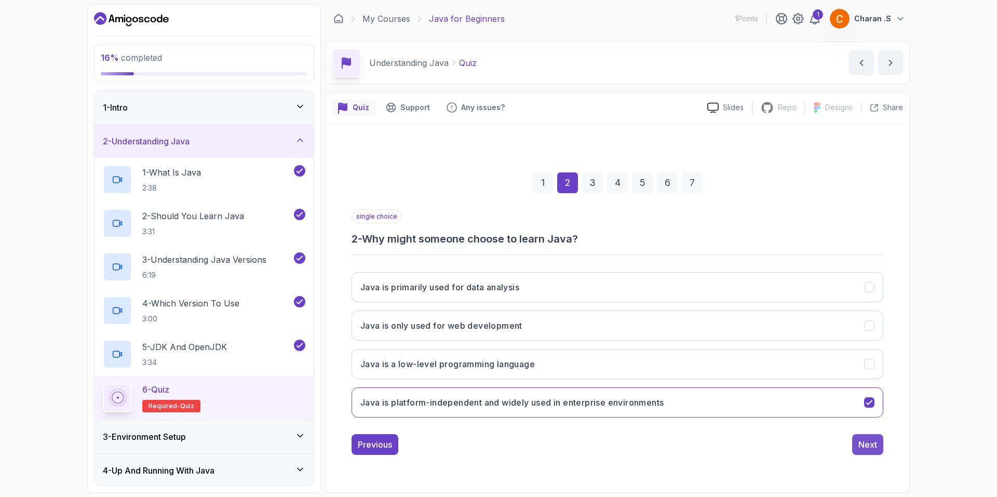
click at [850, 439] on div "Previous Next" at bounding box center [617, 444] width 532 height 21
click at [855, 439] on button "Next" at bounding box center [867, 444] width 31 height 21
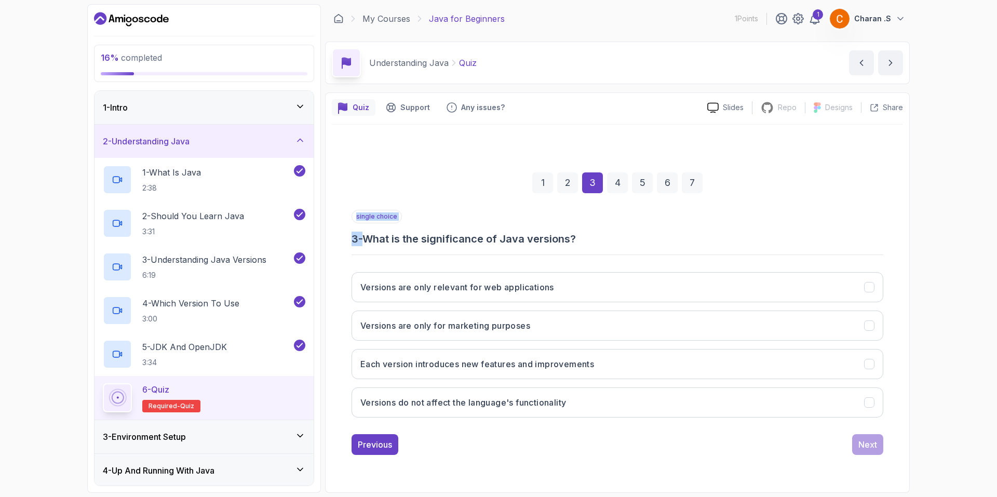
drag, startPoint x: 370, startPoint y: 239, endPoint x: 620, endPoint y: 247, distance: 250.4
click at [620, 247] on div "single choice 3 - What is the significance of Java versions? Versions are only …" at bounding box center [617, 318] width 532 height 216
click at [621, 245] on h3 "3 - What is the significance of Java versions?" at bounding box center [617, 239] width 532 height 15
click at [564, 356] on button "Each version introduces new features and improvements" at bounding box center [617, 364] width 532 height 30
click at [873, 453] on button "Next" at bounding box center [867, 444] width 31 height 21
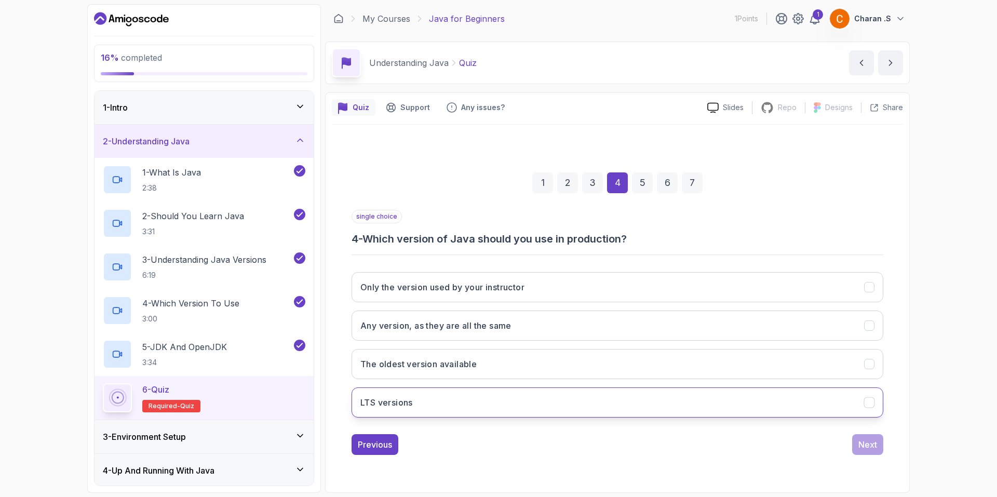
click at [437, 407] on button "LTS versions" at bounding box center [617, 402] width 532 height 30
click at [874, 443] on div "Next" at bounding box center [867, 444] width 19 height 12
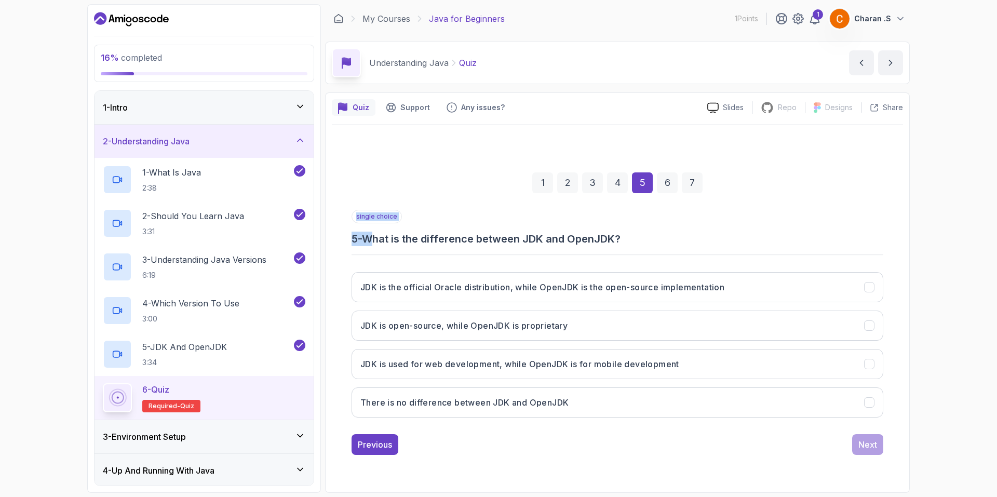
drag, startPoint x: 376, startPoint y: 242, endPoint x: 671, endPoint y: 251, distance: 295.5
click at [671, 251] on div "single choice 5 - What is the difference between JDK and OpenJDK? JDK is the of…" at bounding box center [617, 318] width 532 height 216
click at [671, 245] on h3 "5 - What is the difference between JDK and OpenJDK?" at bounding box center [617, 239] width 532 height 15
click at [538, 401] on h3 "There is no difference between JDK and OpenJDK" at bounding box center [464, 402] width 208 height 12
click at [870, 448] on div "Next" at bounding box center [867, 444] width 19 height 12
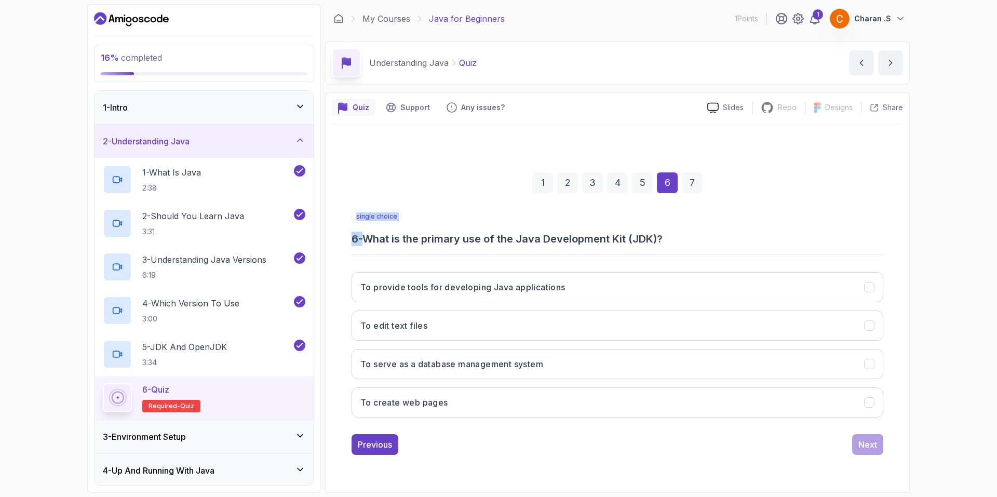
drag, startPoint x: 362, startPoint y: 238, endPoint x: 717, endPoint y: 246, distance: 355.2
click at [717, 246] on div "single choice 6 - What is the primary use of the Java Development Kit (JDK)? To…" at bounding box center [617, 318] width 532 height 216
click at [719, 245] on h3 "6 - What is the primary use of the Java Development Kit (JDK)?" at bounding box center [617, 239] width 532 height 15
click at [460, 295] on button "To provide tools for developing Java applications" at bounding box center [617, 287] width 532 height 30
click at [876, 438] on button "Next" at bounding box center [867, 444] width 31 height 21
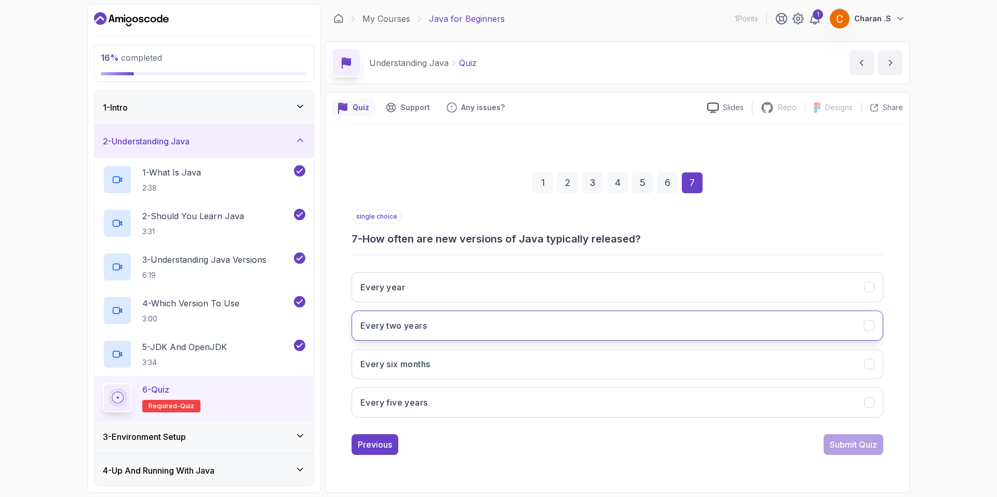
click at [580, 317] on button "Every two years" at bounding box center [617, 325] width 532 height 30
click at [872, 449] on div "Submit Quiz" at bounding box center [853, 444] width 47 height 12
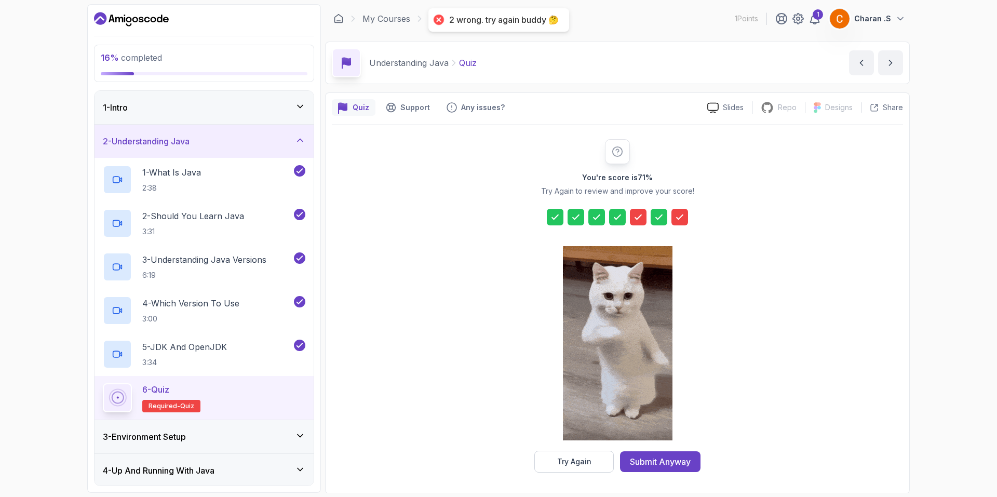
click at [640, 215] on icon at bounding box center [638, 217] width 10 height 10
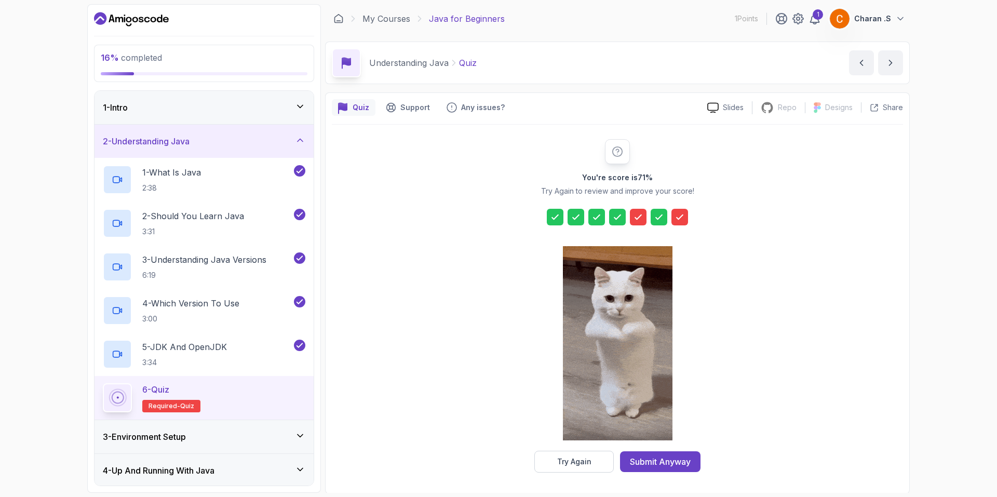
click at [584, 469] on button "Try Again" at bounding box center [573, 462] width 79 height 22
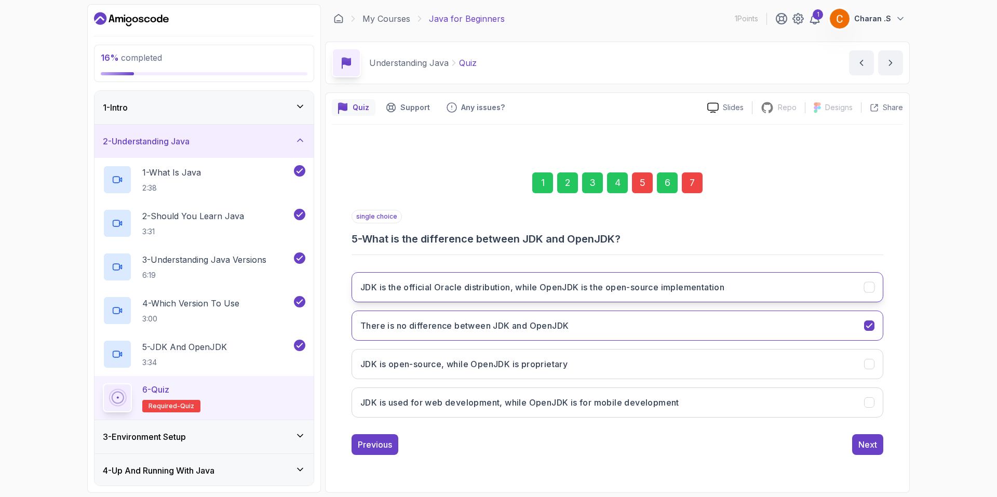
click at [525, 290] on h3 "JDK is the official Oracle distribution, while OpenJDK is the open-source imple…" at bounding box center [542, 287] width 364 height 12
click at [860, 449] on div "Next" at bounding box center [867, 444] width 19 height 12
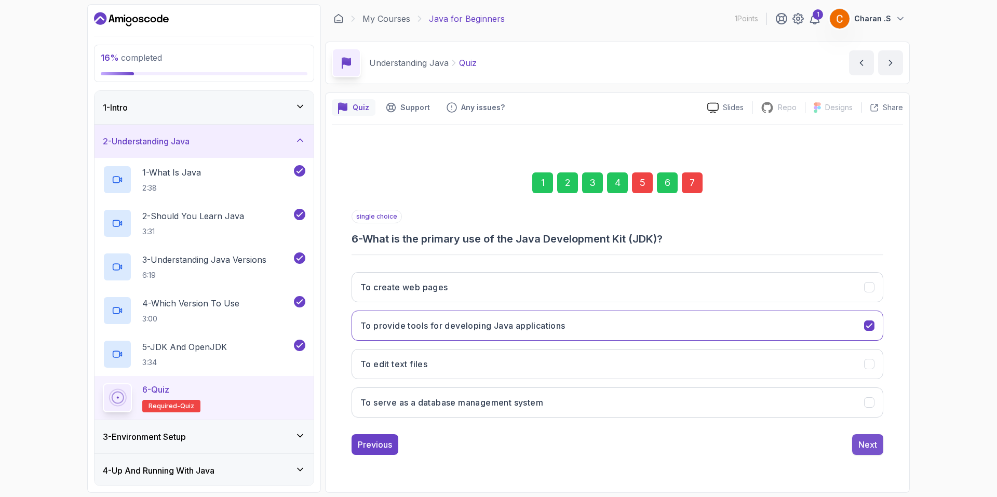
click at [868, 443] on div "Next" at bounding box center [867, 444] width 19 height 12
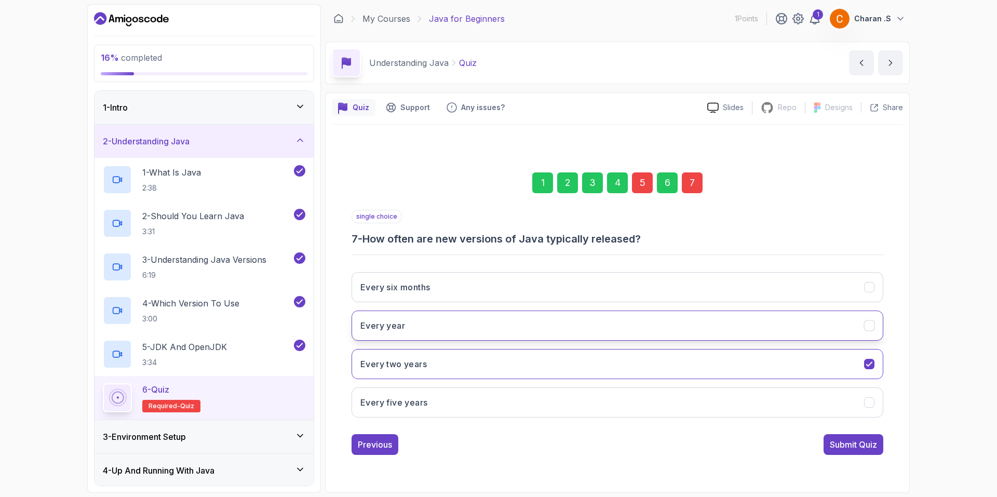
click at [739, 323] on button "Every year" at bounding box center [617, 325] width 532 height 30
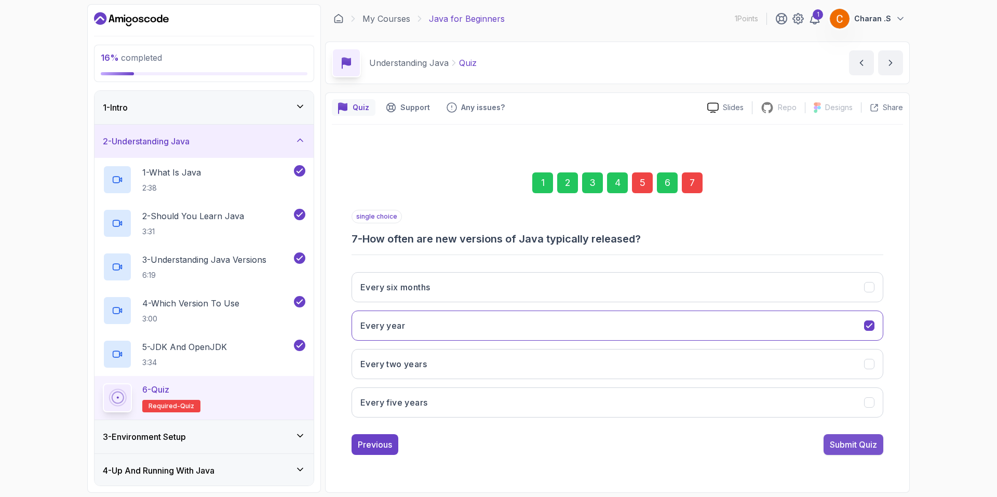
click at [845, 450] on div "Submit Quiz" at bounding box center [853, 444] width 47 height 12
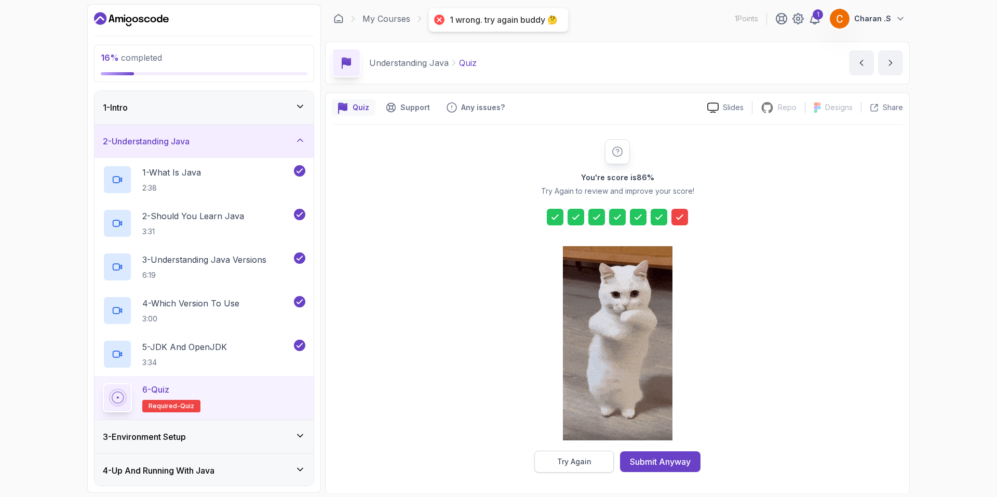
click at [576, 457] on div "Try Again" at bounding box center [574, 461] width 34 height 10
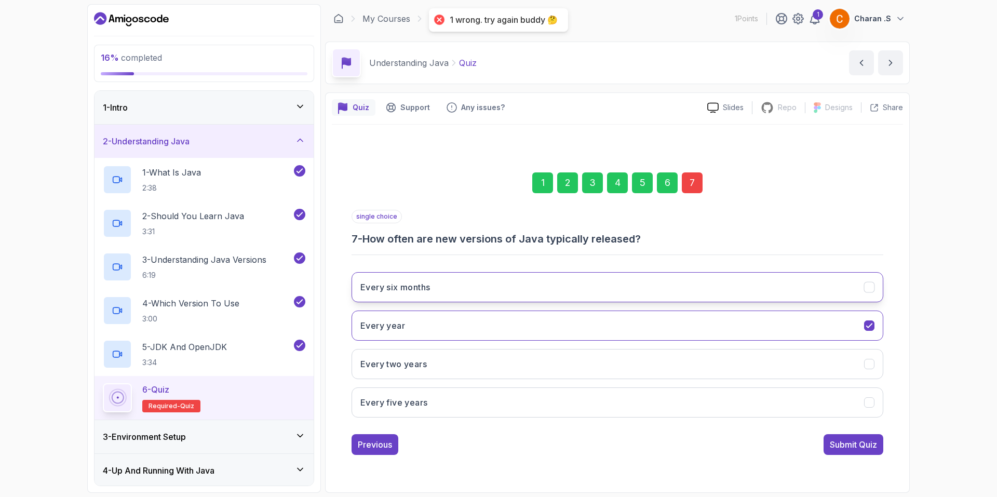
click at [622, 286] on button "Every six months" at bounding box center [617, 287] width 532 height 30
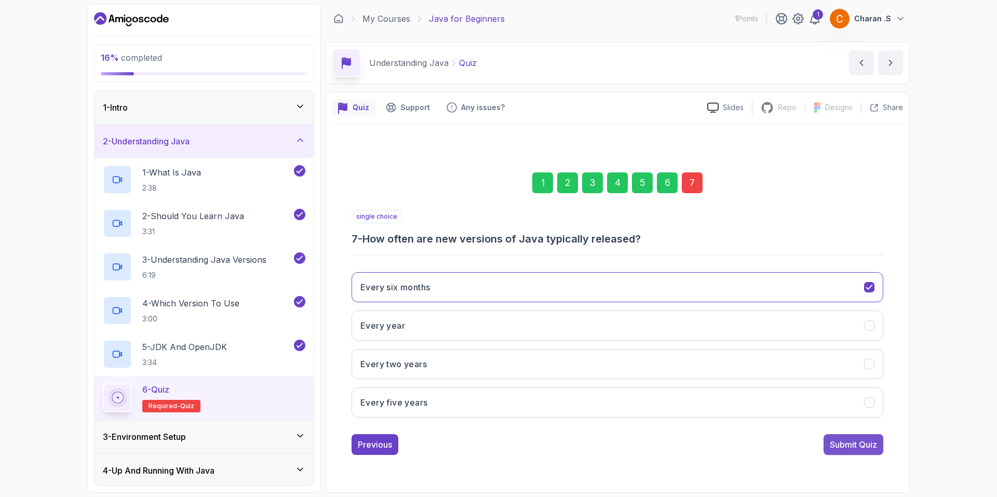
click at [845, 449] on div "Submit Quiz" at bounding box center [853, 444] width 47 height 12
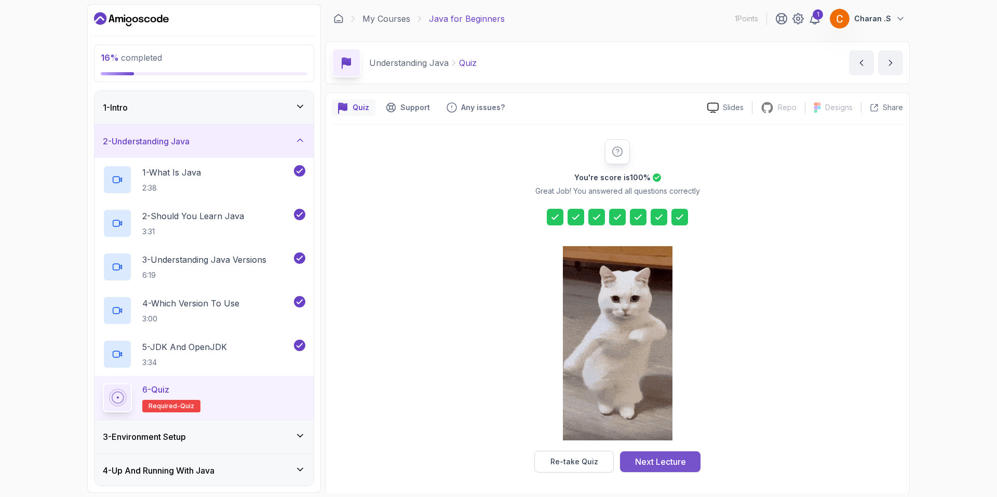
click at [643, 457] on div "Next Lecture" at bounding box center [660, 461] width 51 height 12
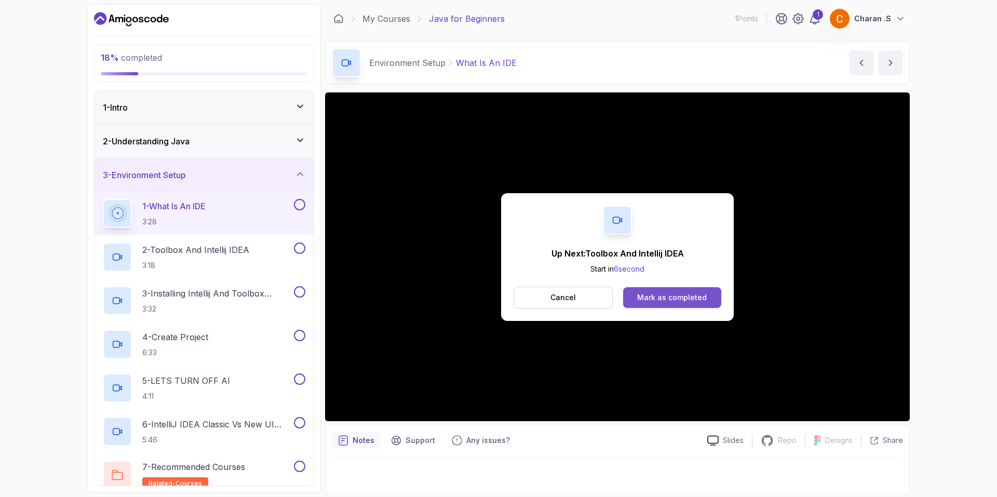
click at [672, 298] on div "Mark as completed" at bounding box center [672, 297] width 70 height 10
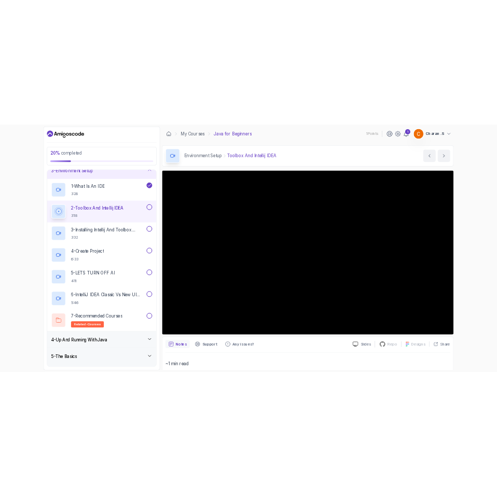
scroll to position [104, 0]
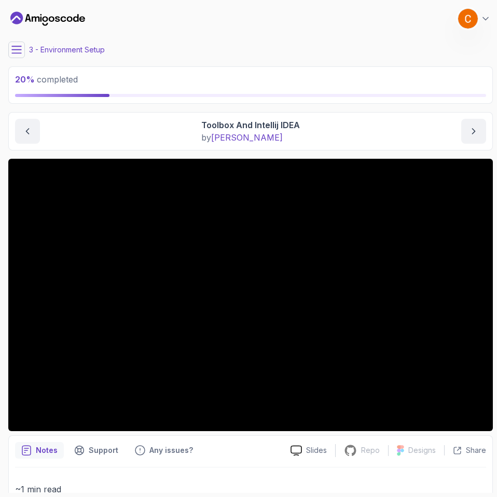
drag, startPoint x: 493, startPoint y: 233, endPoint x: 303, endPoint y: 45, distance: 266.9
click at [303, 45] on div "3 - Environment Setup" at bounding box center [250, 50] width 485 height 17
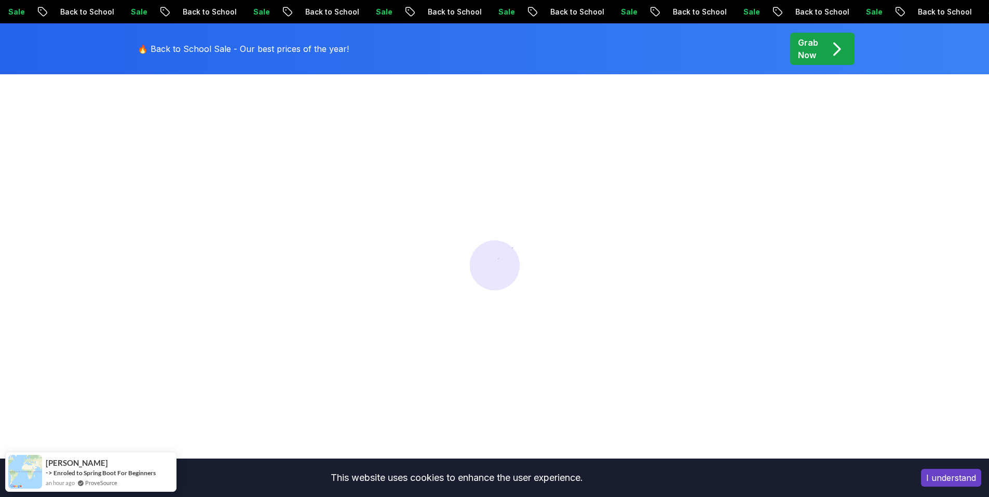
scroll to position [208, 0]
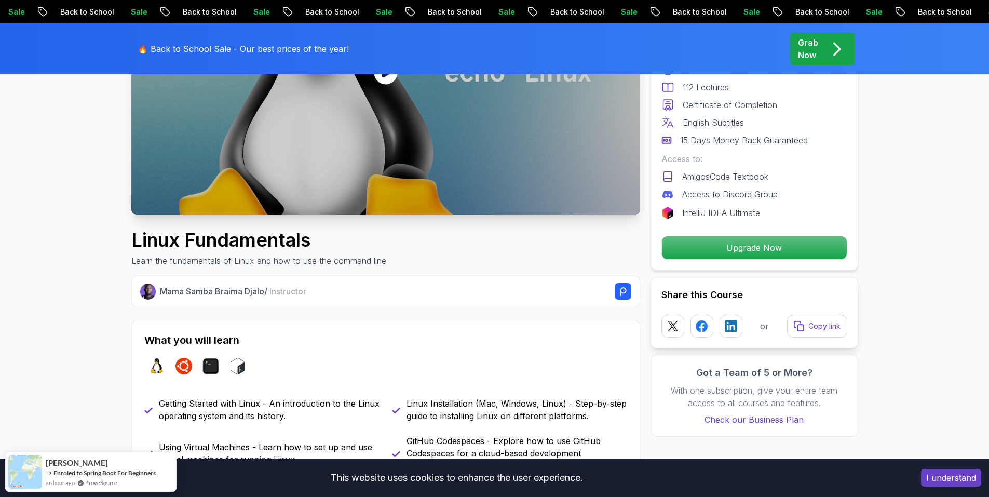
drag, startPoint x: 963, startPoint y: 474, endPoint x: 948, endPoint y: 470, distance: 15.0
click at [957, 475] on button "I understand" at bounding box center [951, 478] width 60 height 18
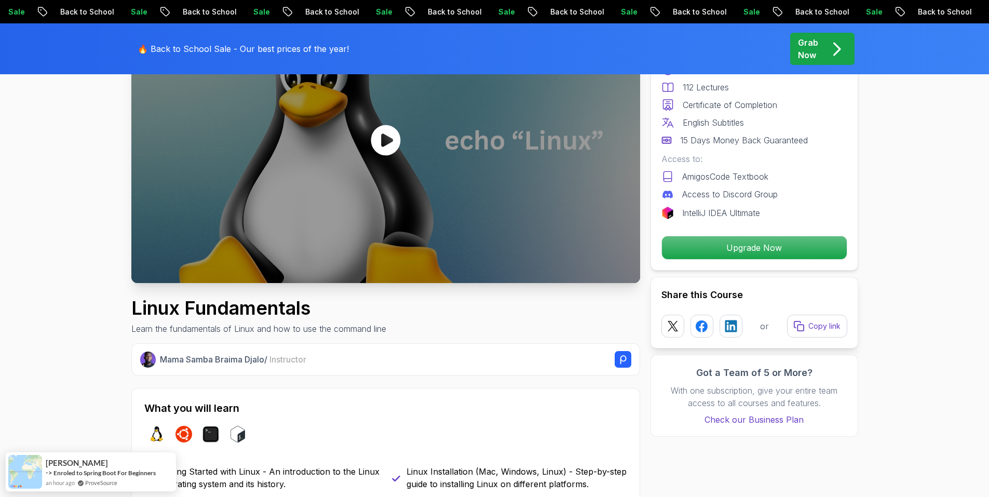
scroll to position [0, 0]
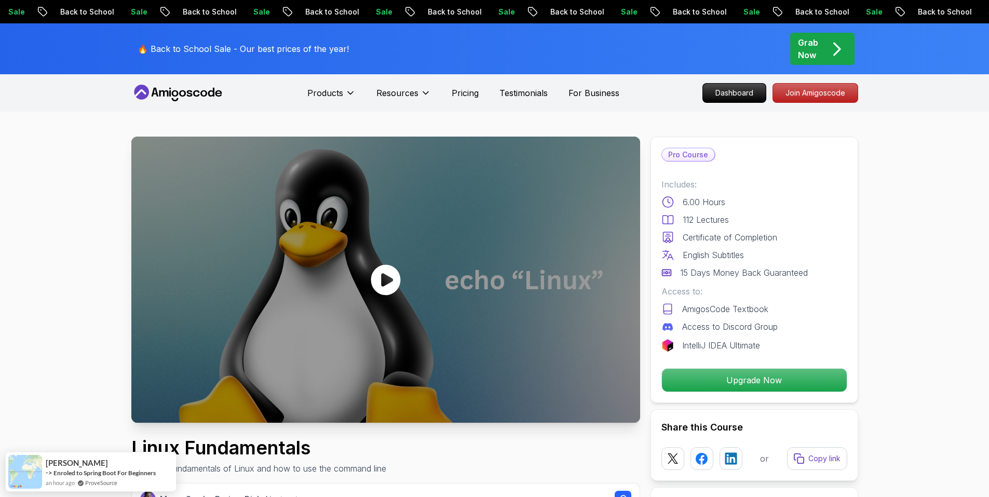
click at [371, 269] on icon at bounding box center [385, 279] width 31 height 31
